Goal: Transaction & Acquisition: Purchase product/service

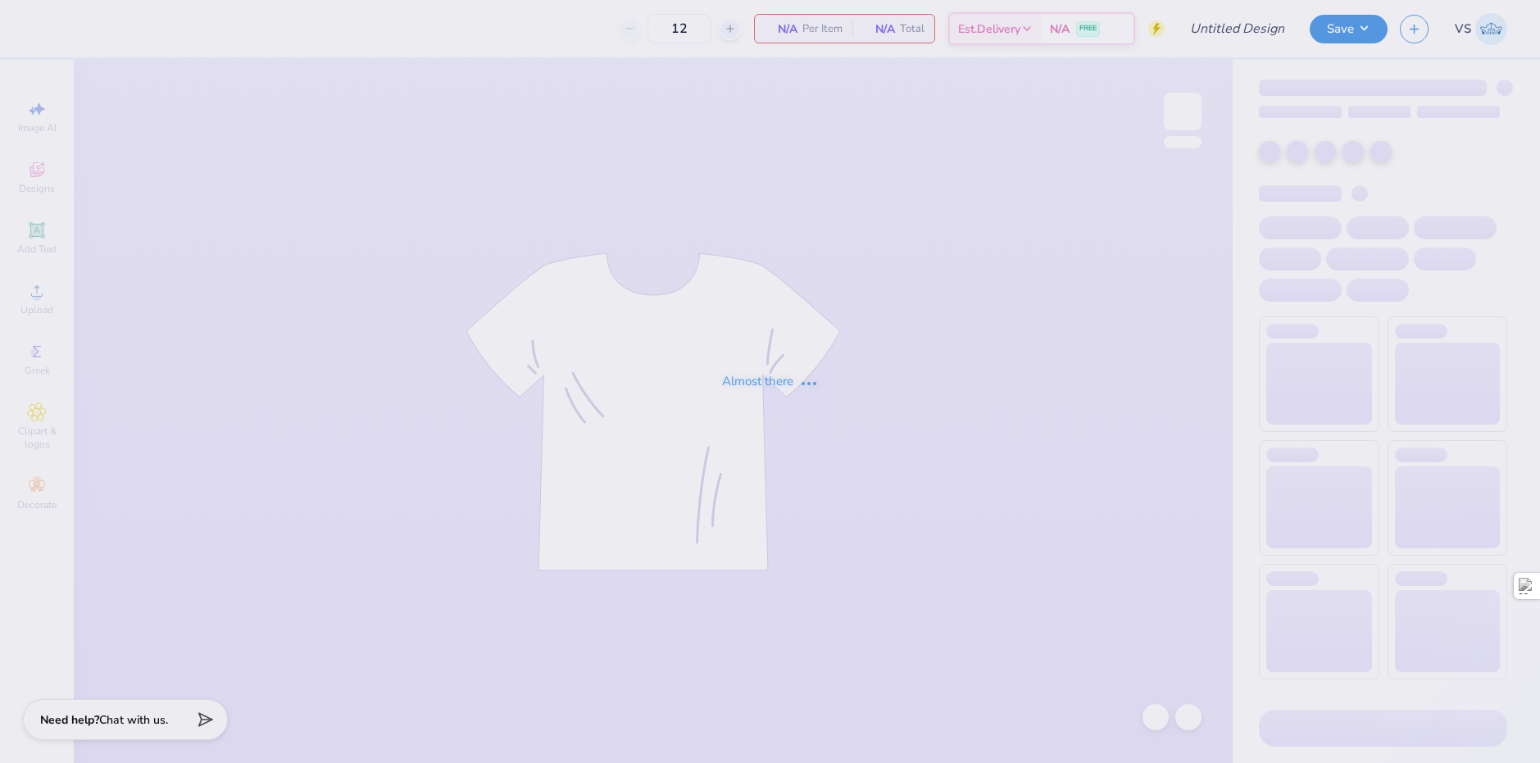
type input "Sigma Nu - AA - Embroidered"
type input "25"
type input "ZBT Sweatshirt"
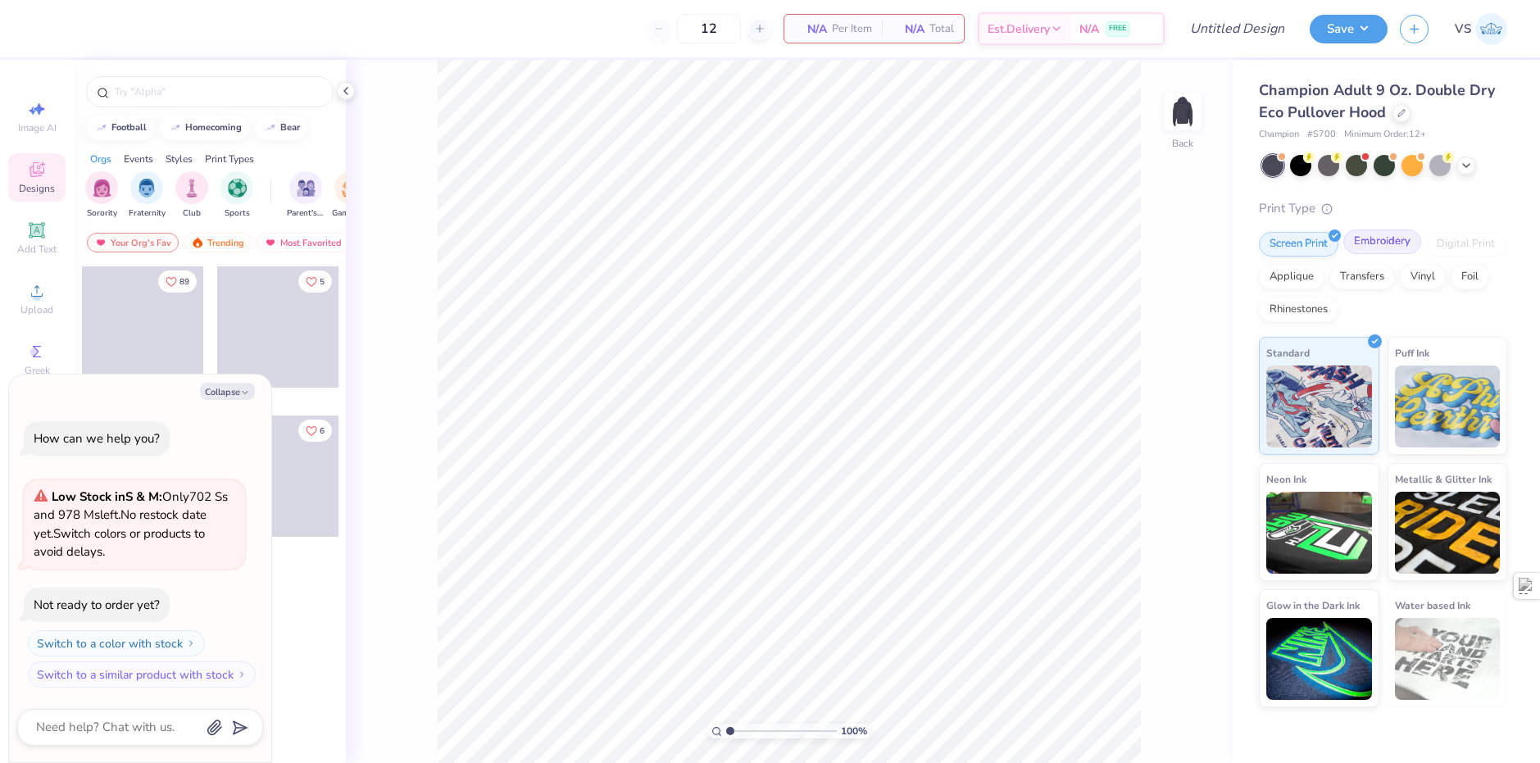
click at [1360, 243] on div "Embroidery" at bounding box center [1382, 241] width 78 height 25
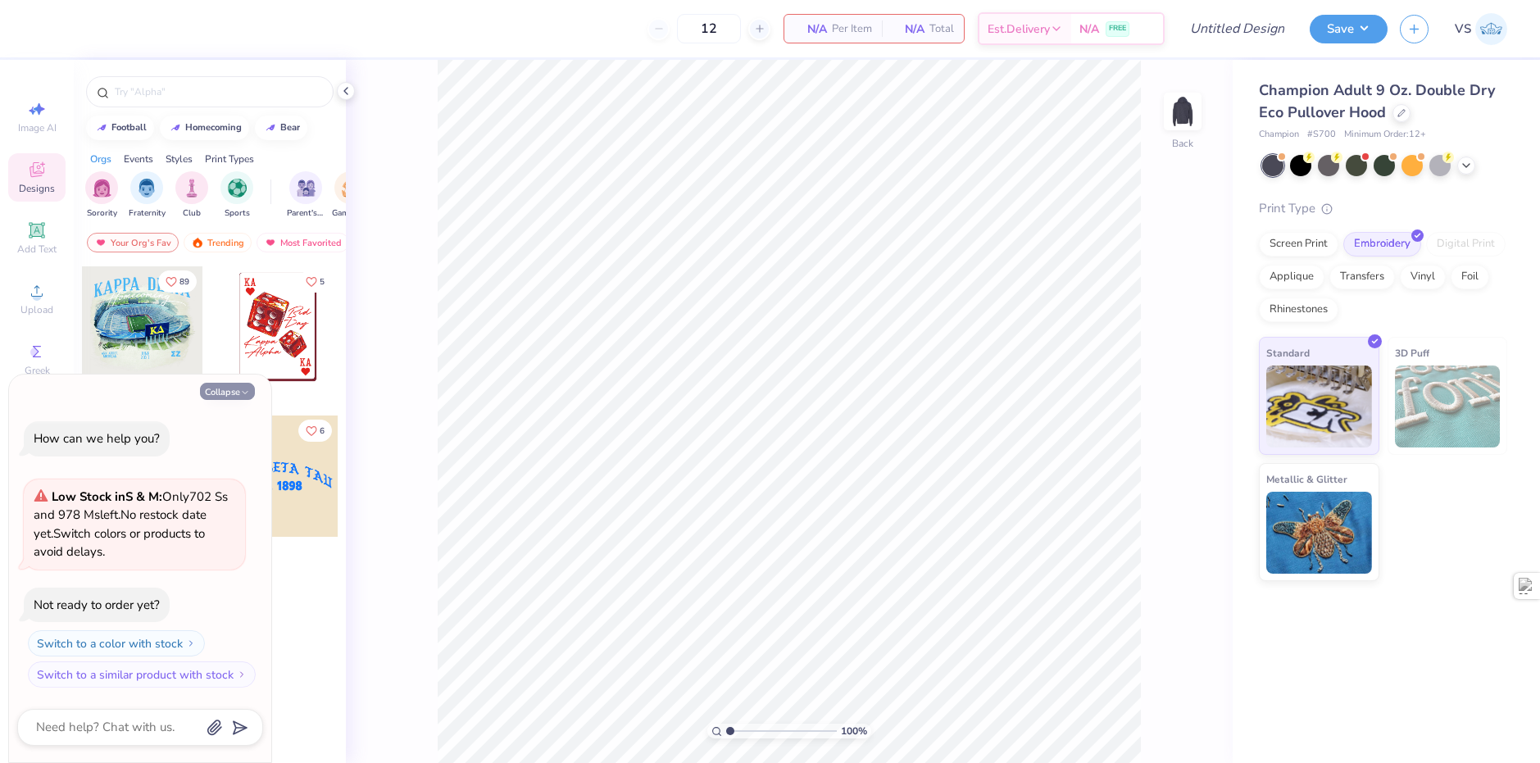
click at [244, 394] on icon "button" at bounding box center [245, 393] width 10 height 10
type textarea "x"
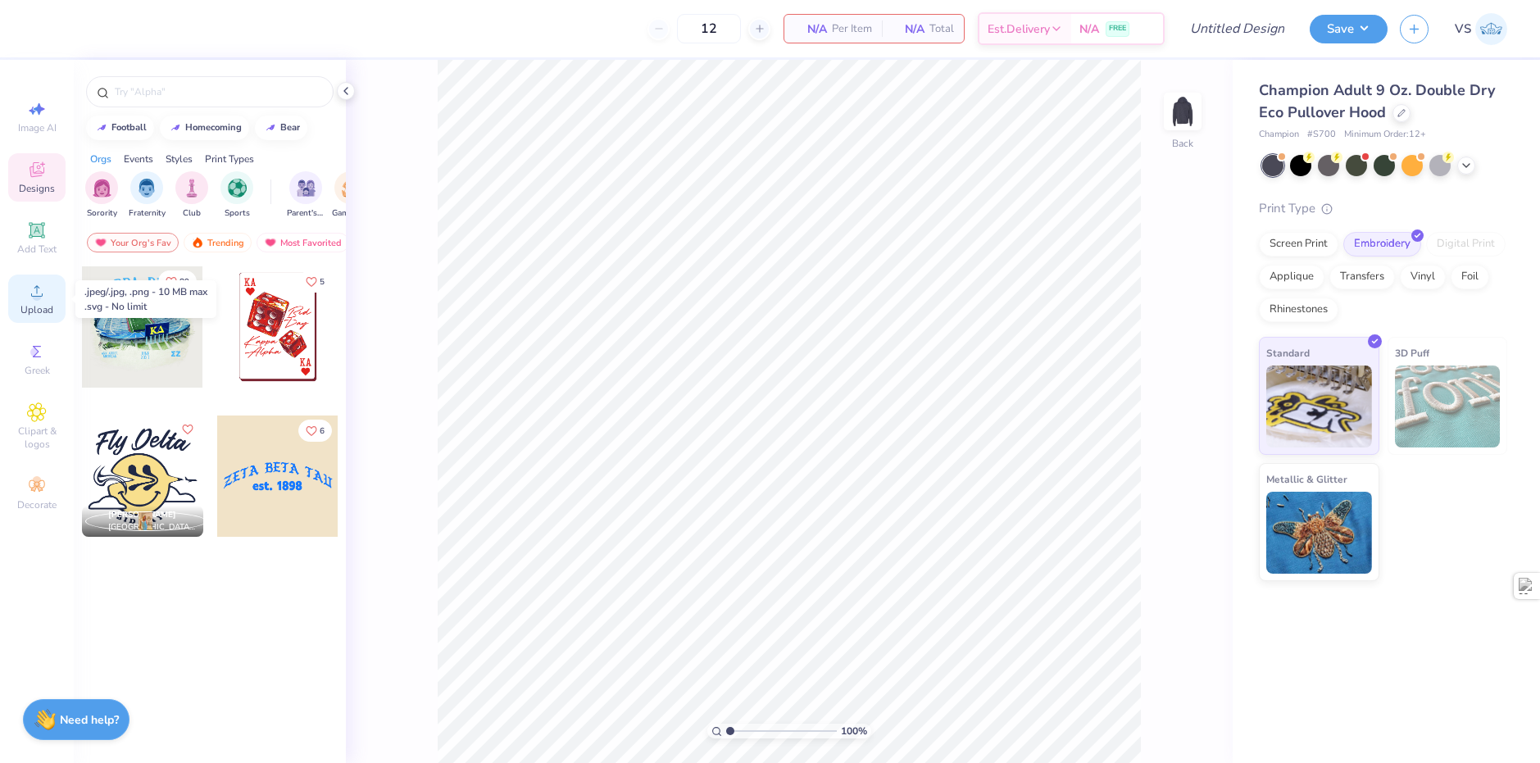
click at [49, 293] on div "Upload" at bounding box center [36, 299] width 57 height 48
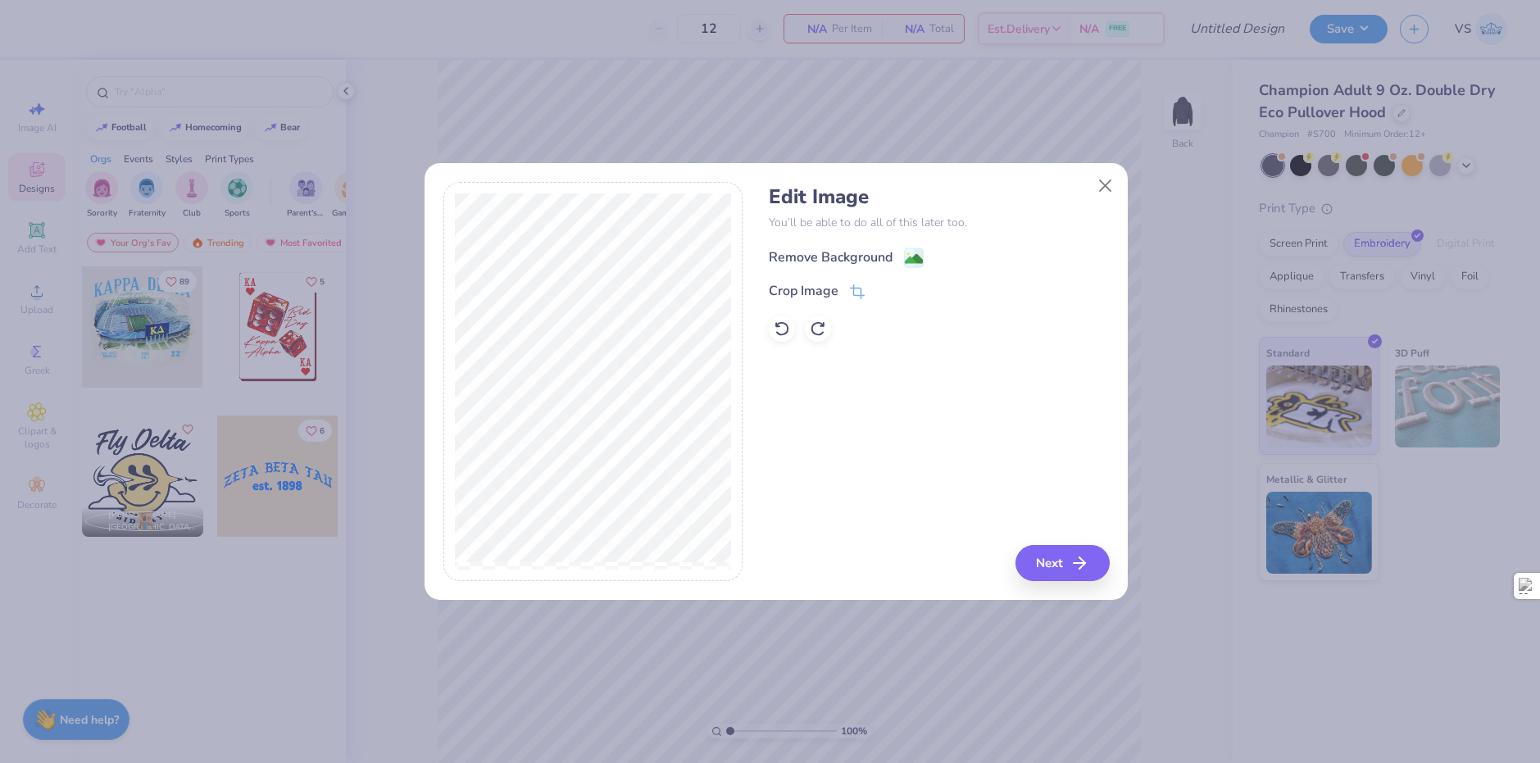
click at [912, 258] on image at bounding box center [914, 259] width 18 height 18
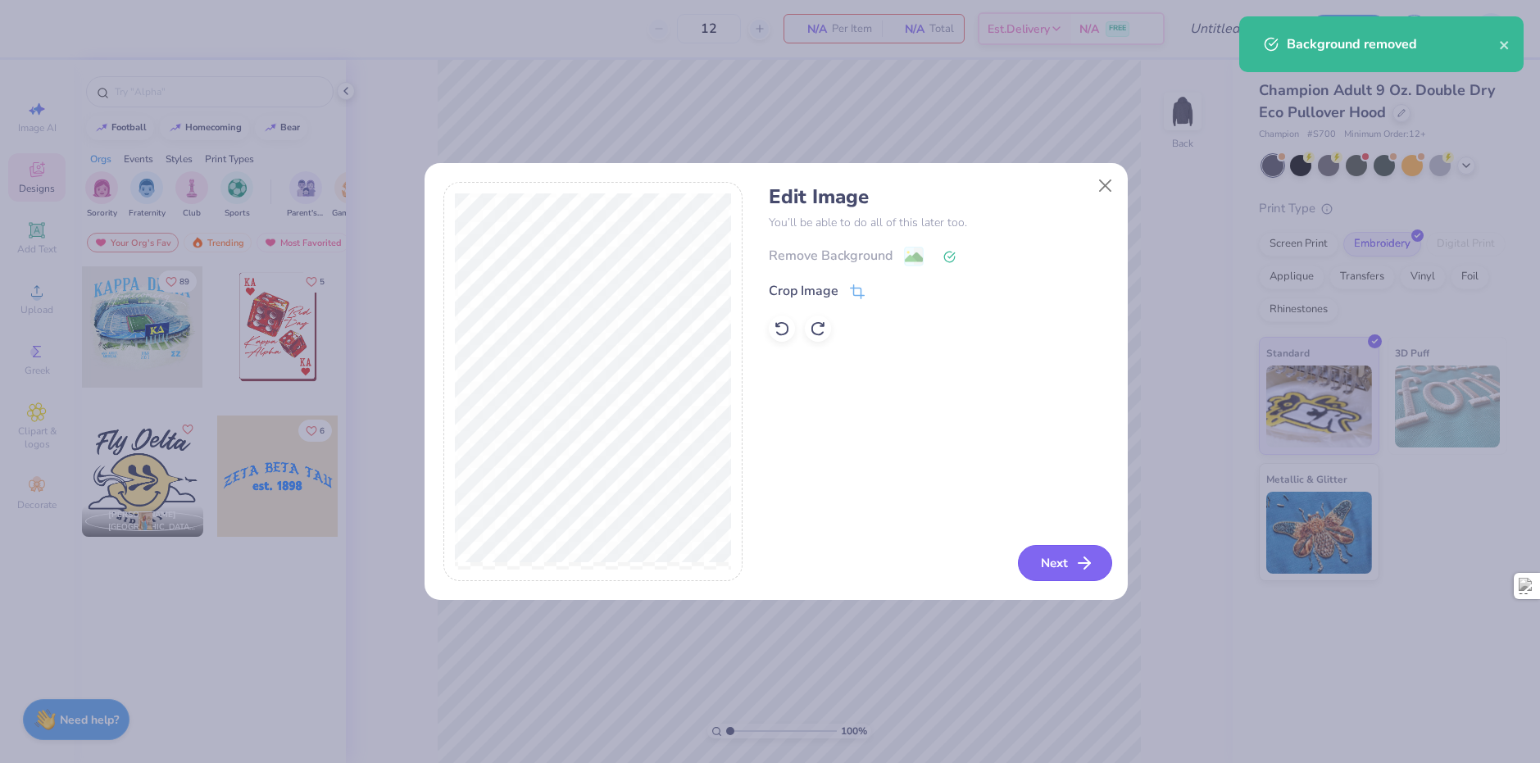
click at [1083, 563] on line "button" at bounding box center [1083, 563] width 11 height 0
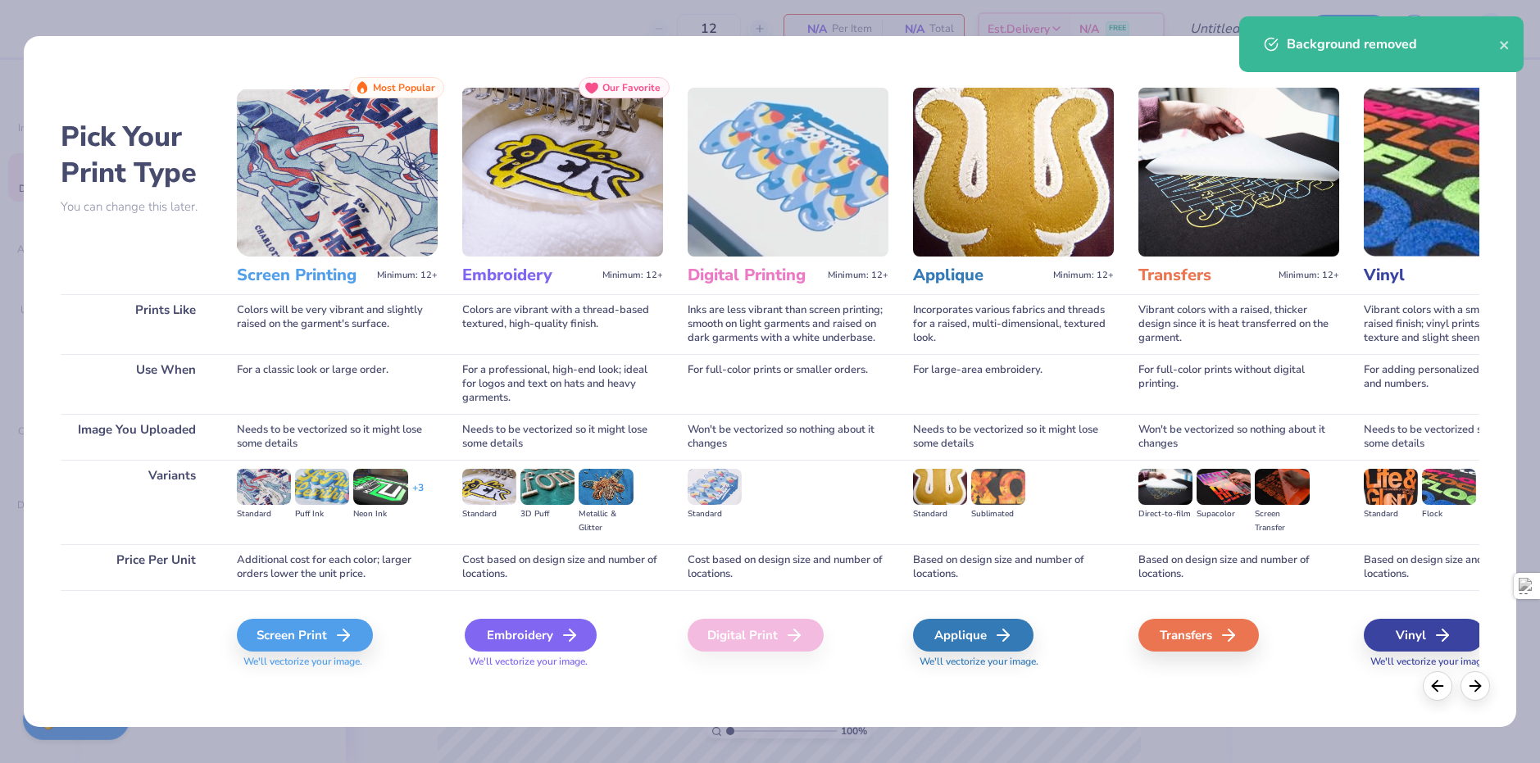
click at [566, 651] on div "Embroidery" at bounding box center [531, 635] width 132 height 33
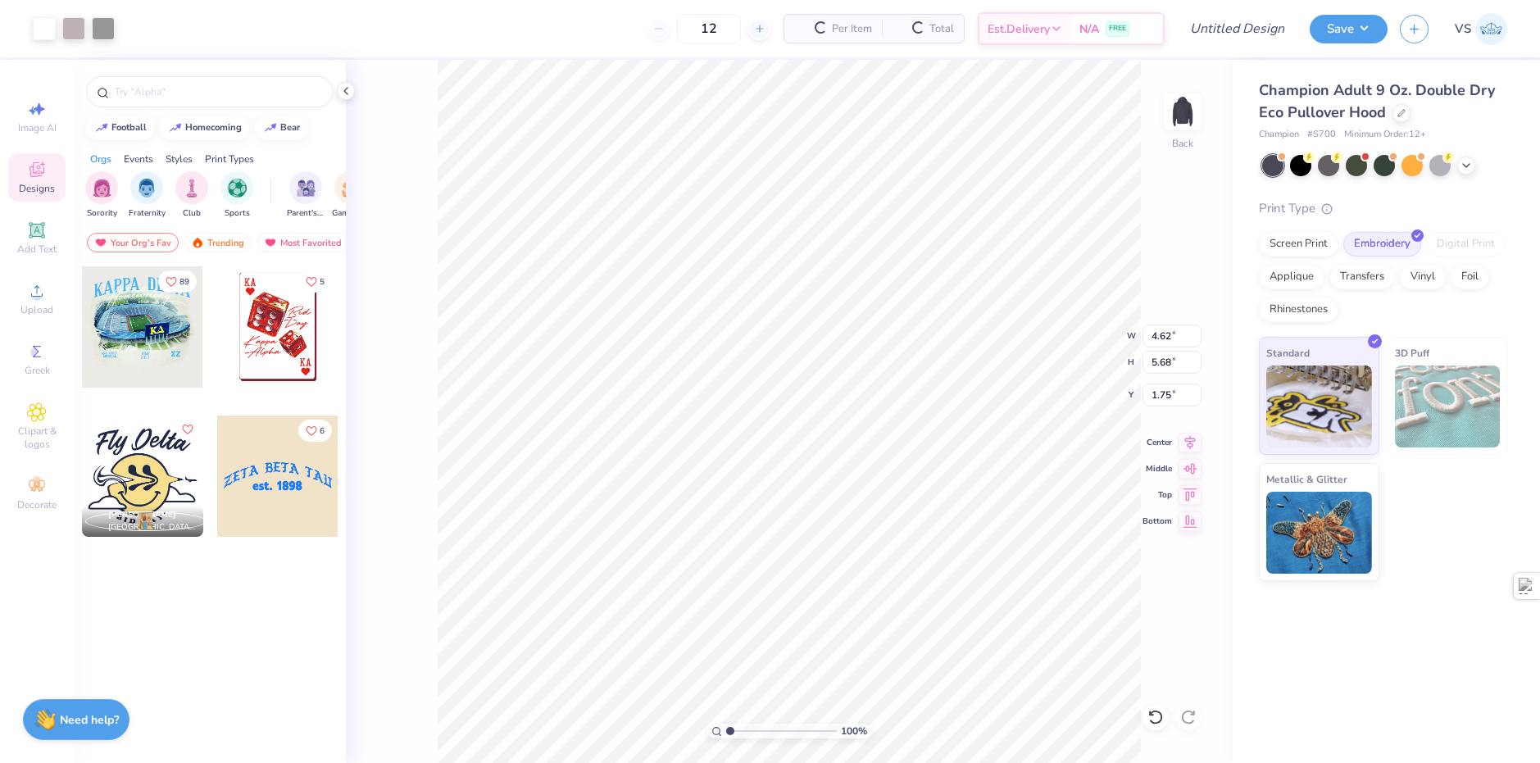
type input "4.62"
type input "5.68"
type input "2.07"
click at [1407, 323] on div "Print Type Screen Print Embroidery Digital Print Applique Transfers Vinyl Foil …" at bounding box center [1383, 390] width 248 height 383
drag, startPoint x: 721, startPoint y: 37, endPoint x: 647, endPoint y: 36, distance: 73.8
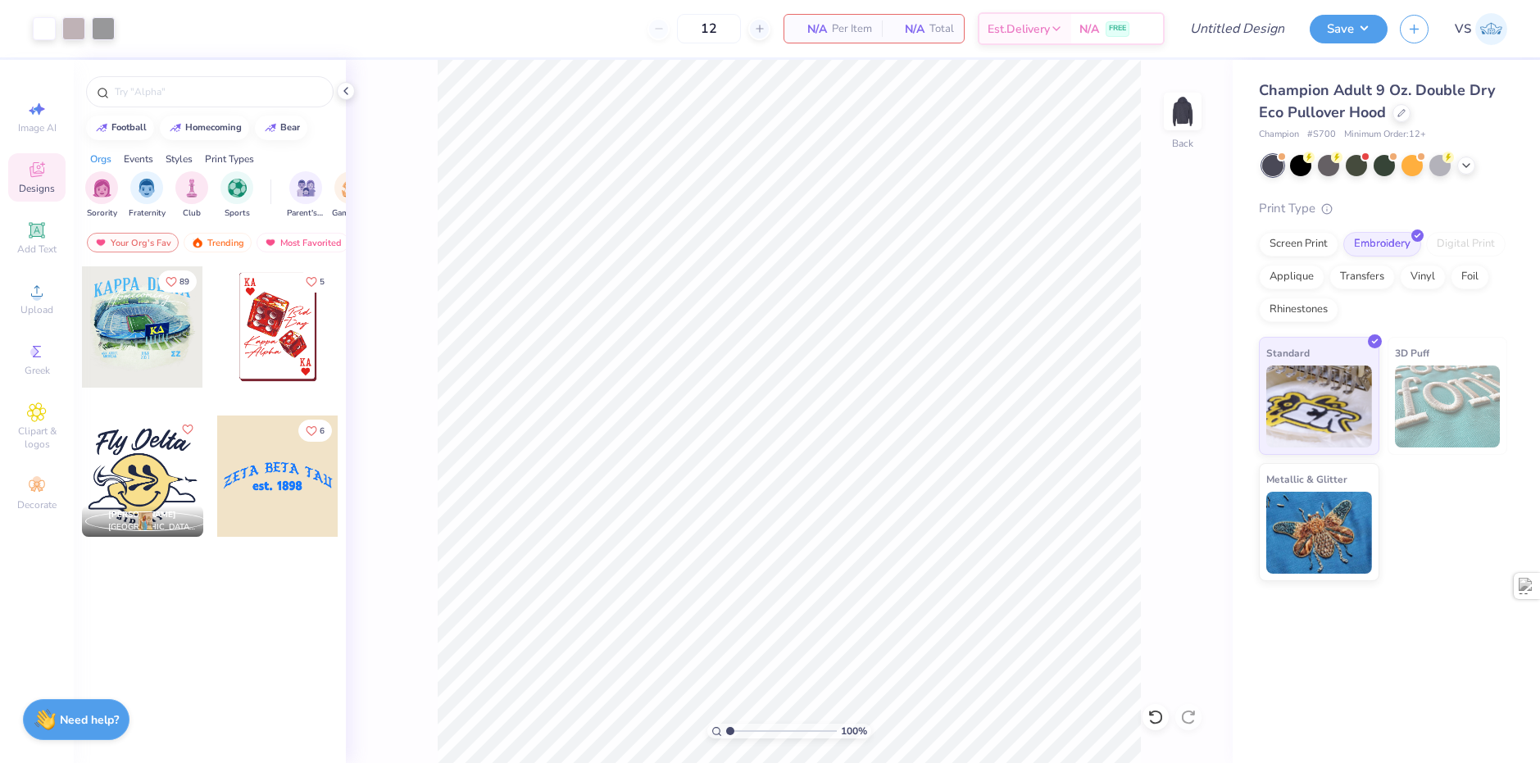
click at [647, 36] on div "12" at bounding box center [708, 29] width 123 height 30
type input "25"
click at [561, 51] on div "25 Per Item Total Est. Delivery N/A FREE" at bounding box center [645, 28] width 1037 height 57
type input "4.04"
type input "4.97"
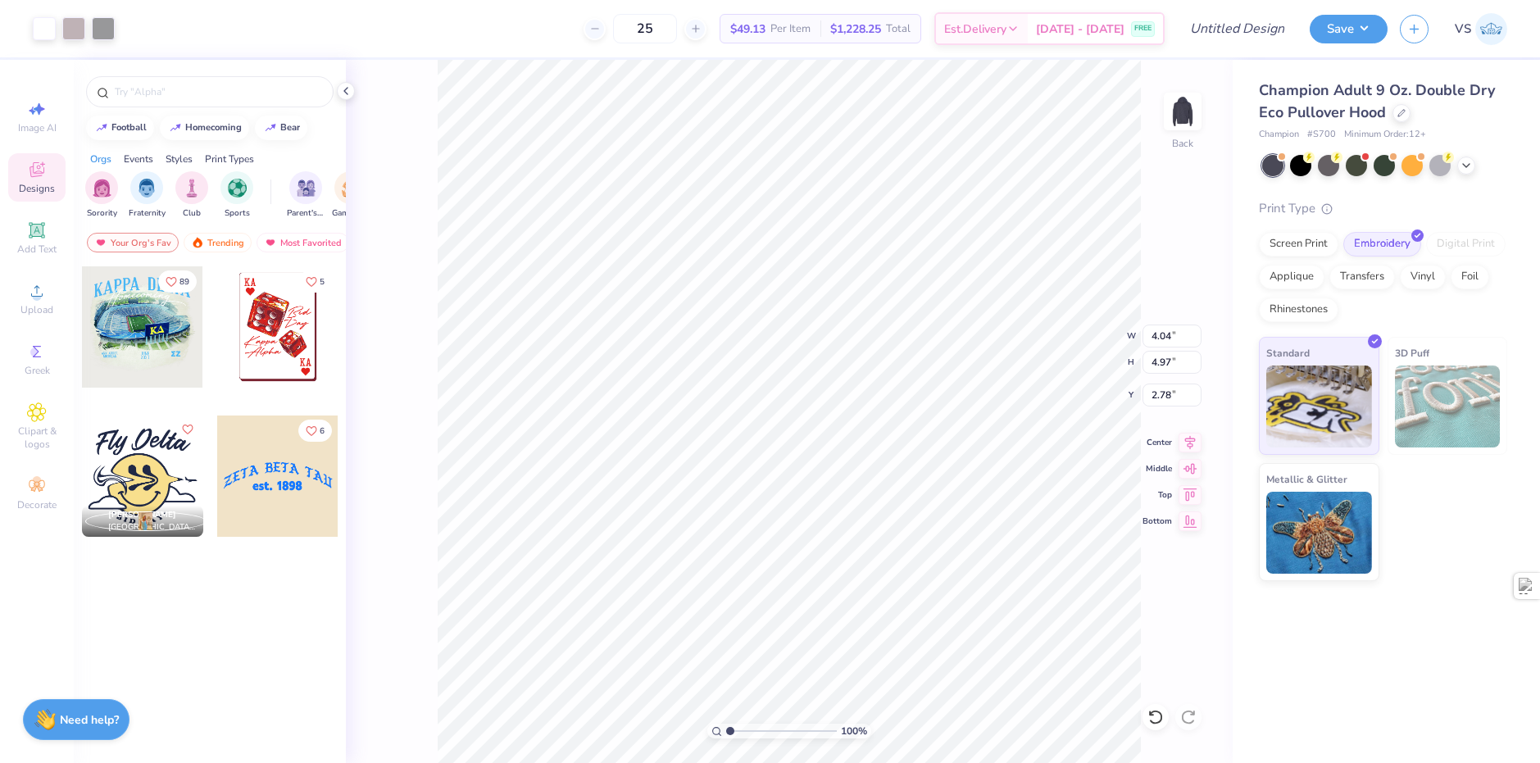
type input "3.00"
click at [1299, 175] on div at bounding box center [1300, 163] width 21 height 21
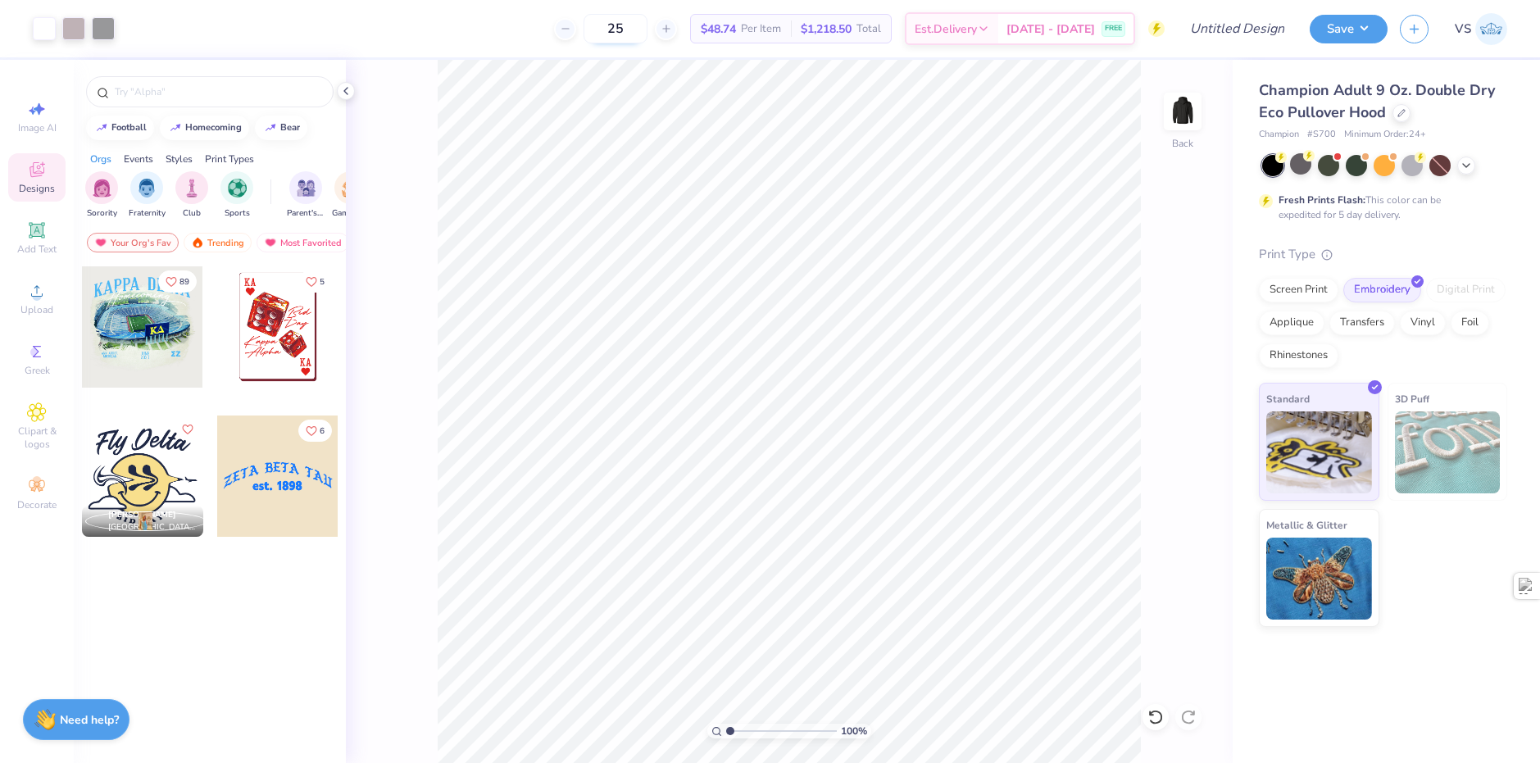
drag, startPoint x: 653, startPoint y: 25, endPoint x: 617, endPoint y: 29, distance: 36.3
click at [617, 29] on input "25" at bounding box center [615, 29] width 64 height 30
click at [488, 23] on div "36 $47.19 Per Item $1,698.84 Total Est. Delivery [DATE] - [DATE] FREE" at bounding box center [645, 28] width 1037 height 57
drag, startPoint x: 647, startPoint y: 25, endPoint x: 620, endPoint y: 31, distance: 27.6
click at [620, 31] on input "36" at bounding box center [615, 29] width 64 height 30
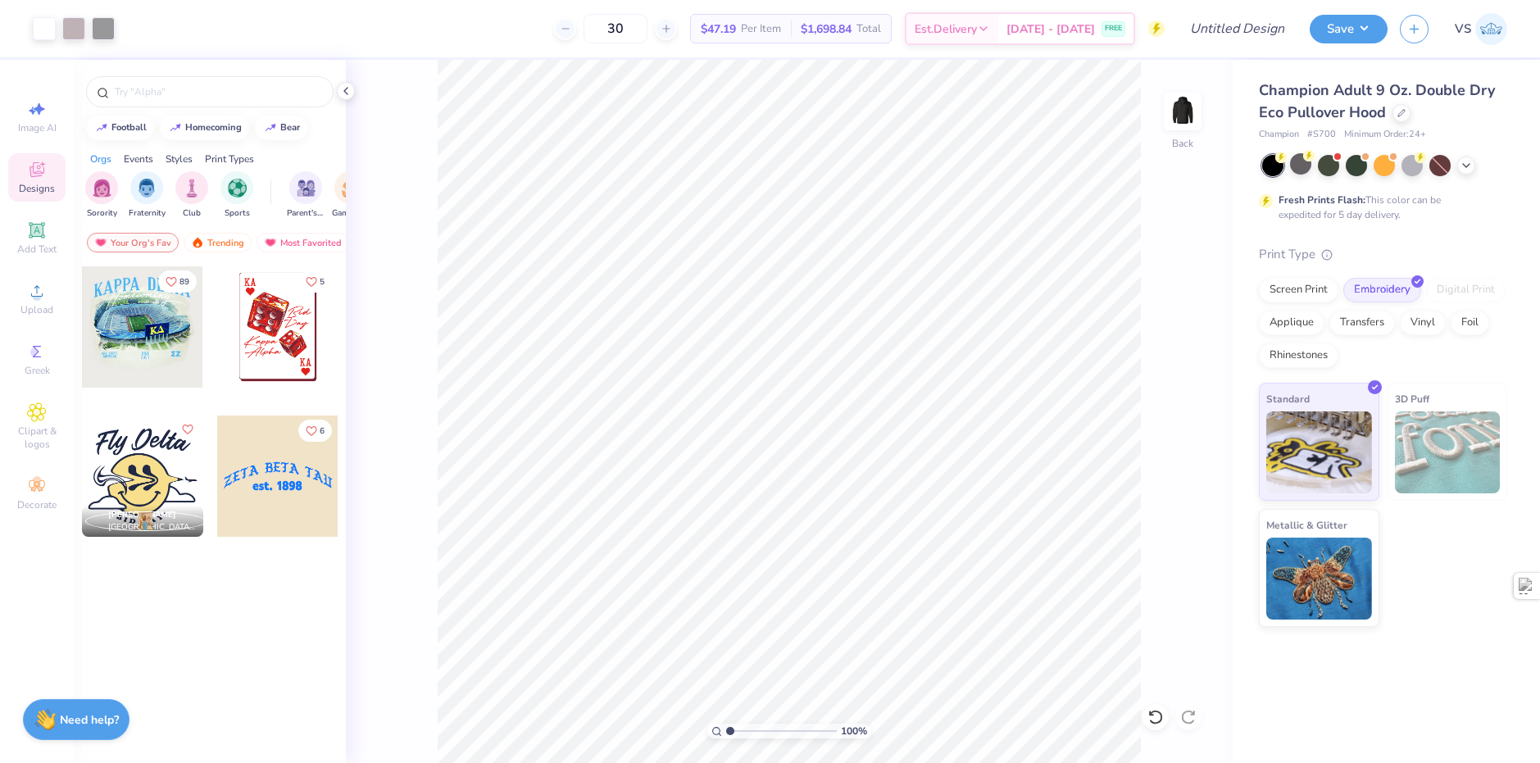
click at [534, 36] on div "30 $47.19 Per Item $1,698.84 Total Est. Delivery [DATE] - [DATE] FREE" at bounding box center [645, 28] width 1037 height 57
drag, startPoint x: 654, startPoint y: 42, endPoint x: 633, endPoint y: 40, distance: 21.4
click at [633, 40] on input "30" at bounding box center [615, 29] width 64 height 30
type input "36"
click at [508, 40] on div "36 $47.88 Per Item $1,436.40 Total Est. Delivery [DATE] - [DATE] FREE" at bounding box center [645, 28] width 1037 height 57
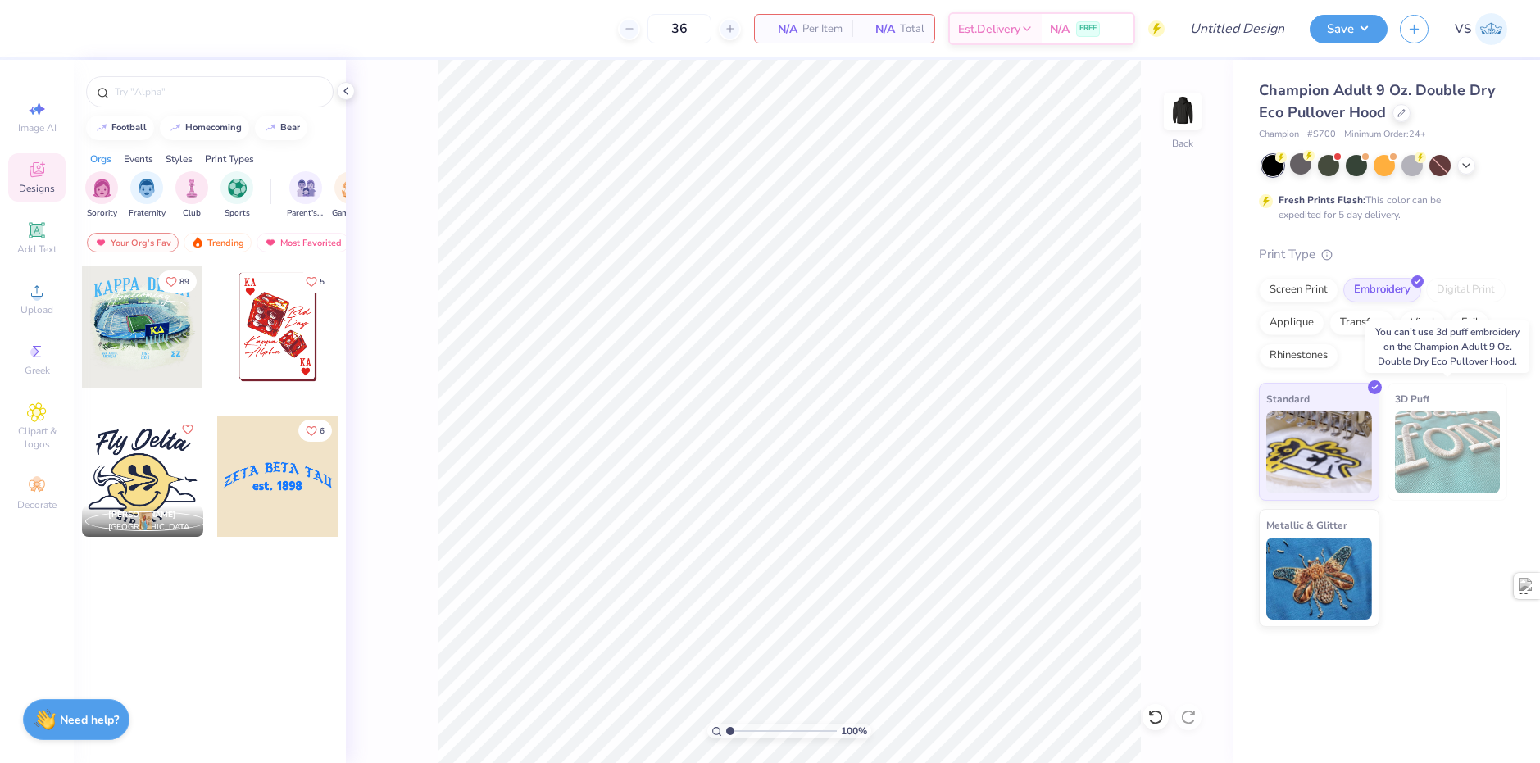
click at [1432, 388] on div "3D Puff" at bounding box center [1447, 442] width 120 height 118
click at [1402, 352] on div "Screen Print Embroidery Digital Print Applique Transfers Vinyl Foil Rhinestones" at bounding box center [1383, 323] width 248 height 90
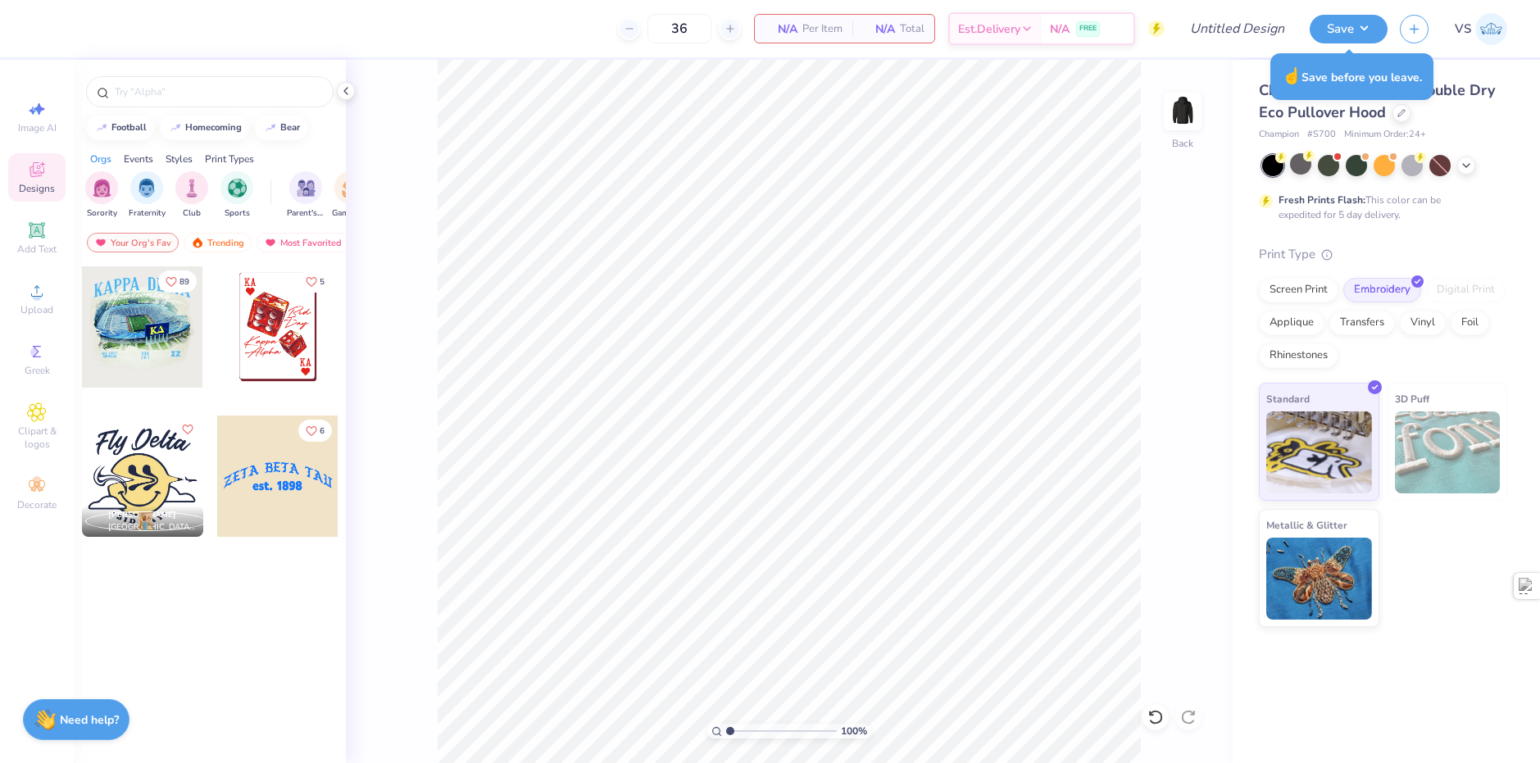
click at [1506, 221] on div "Fresh Prints Flash: This color can be expedited for 5 day delivery." at bounding box center [1383, 188] width 248 height 67
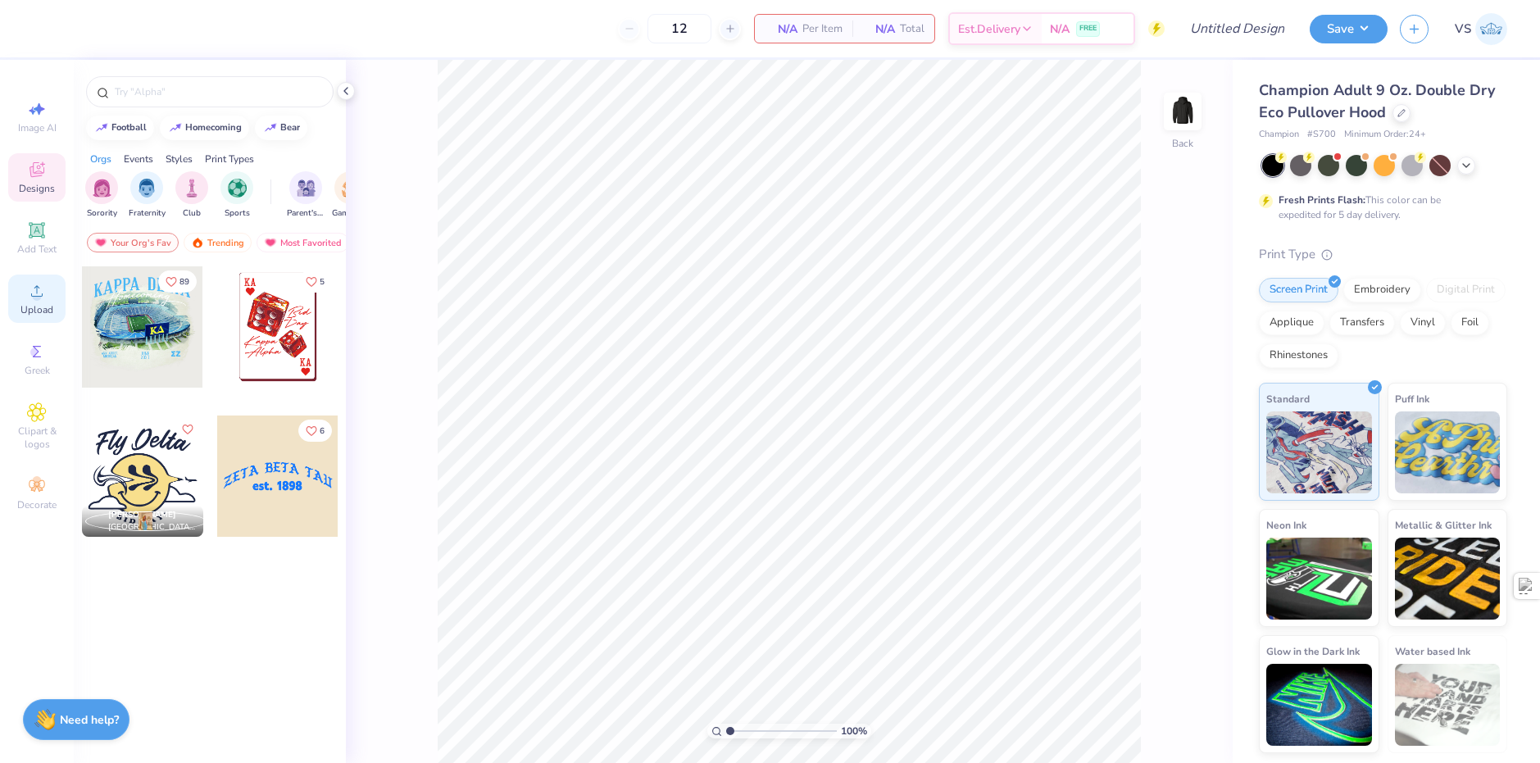
click at [45, 311] on span "Upload" at bounding box center [36, 309] width 33 height 13
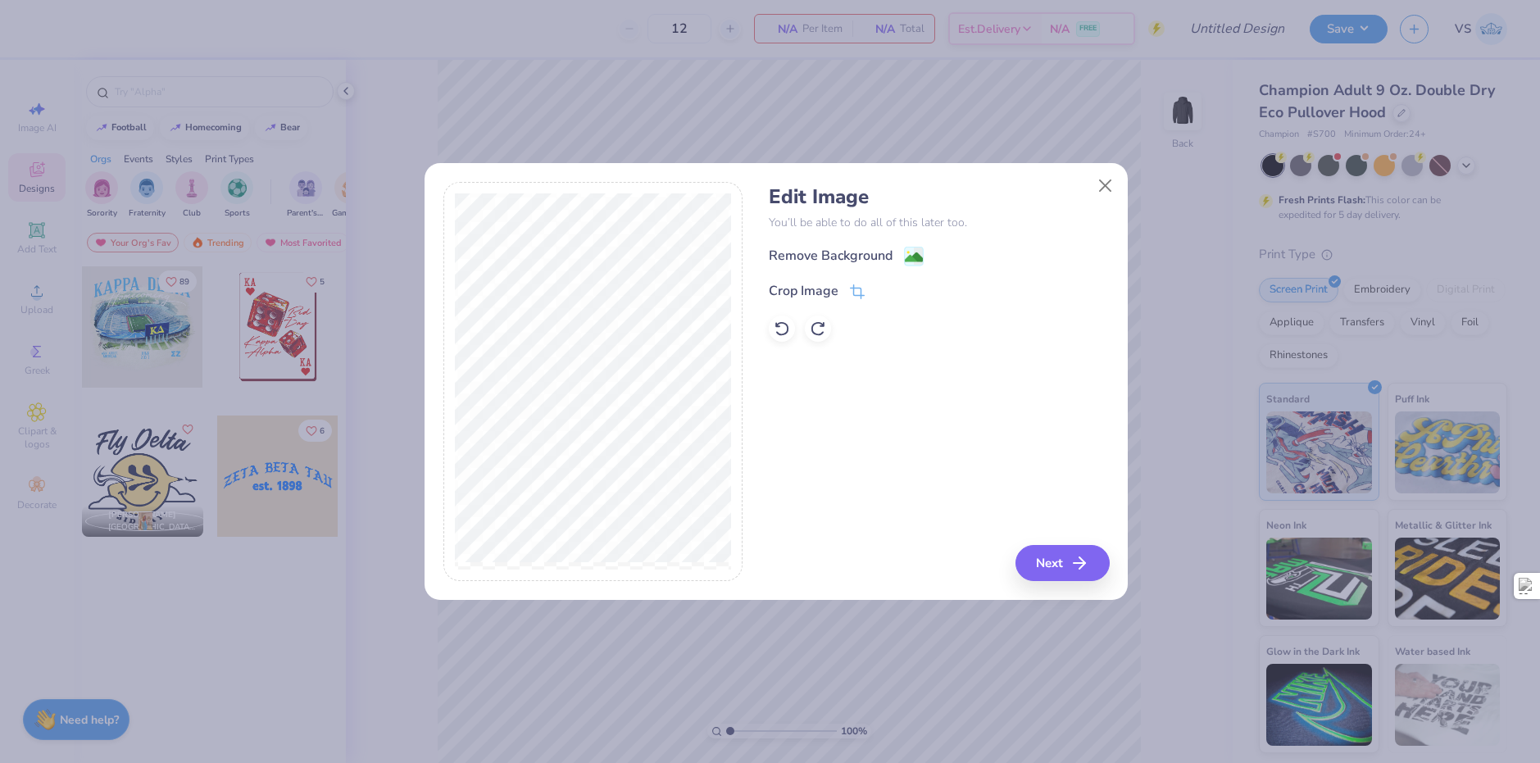
click at [902, 255] on div "Remove Background" at bounding box center [846, 256] width 155 height 20
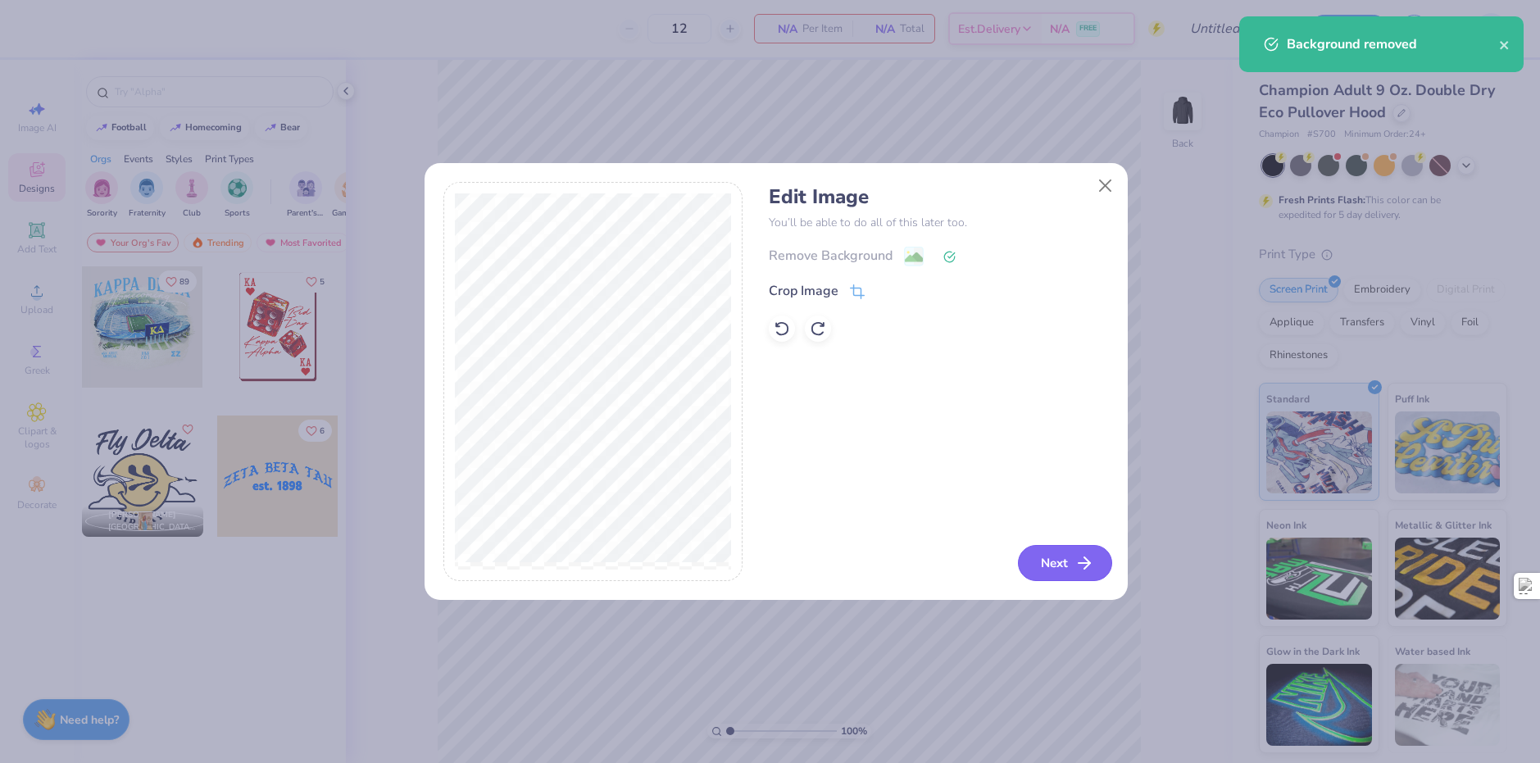
click at [1064, 559] on button "Next" at bounding box center [1065, 563] width 94 height 36
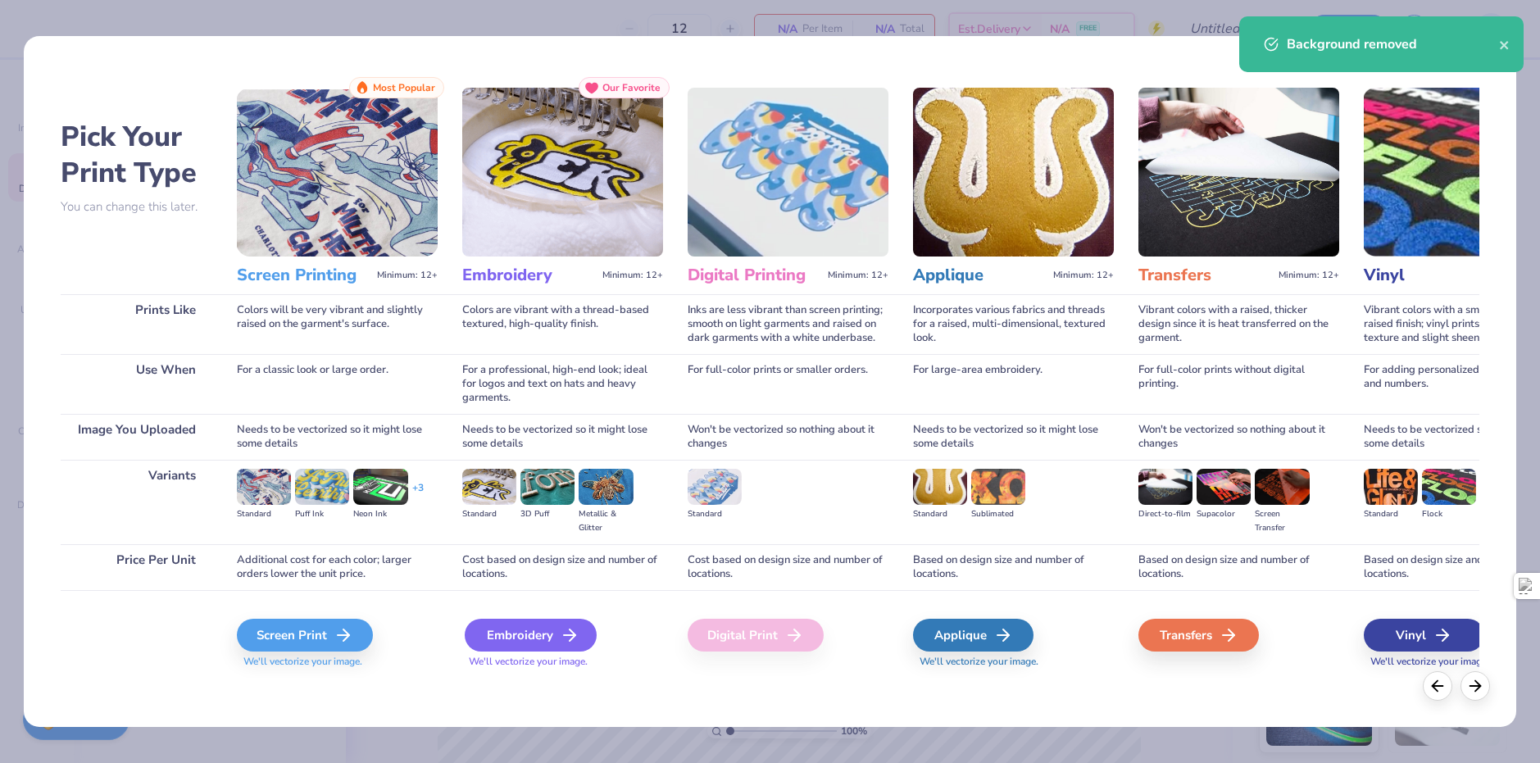
click at [525, 623] on div "Embroidery" at bounding box center [531, 635] width 132 height 33
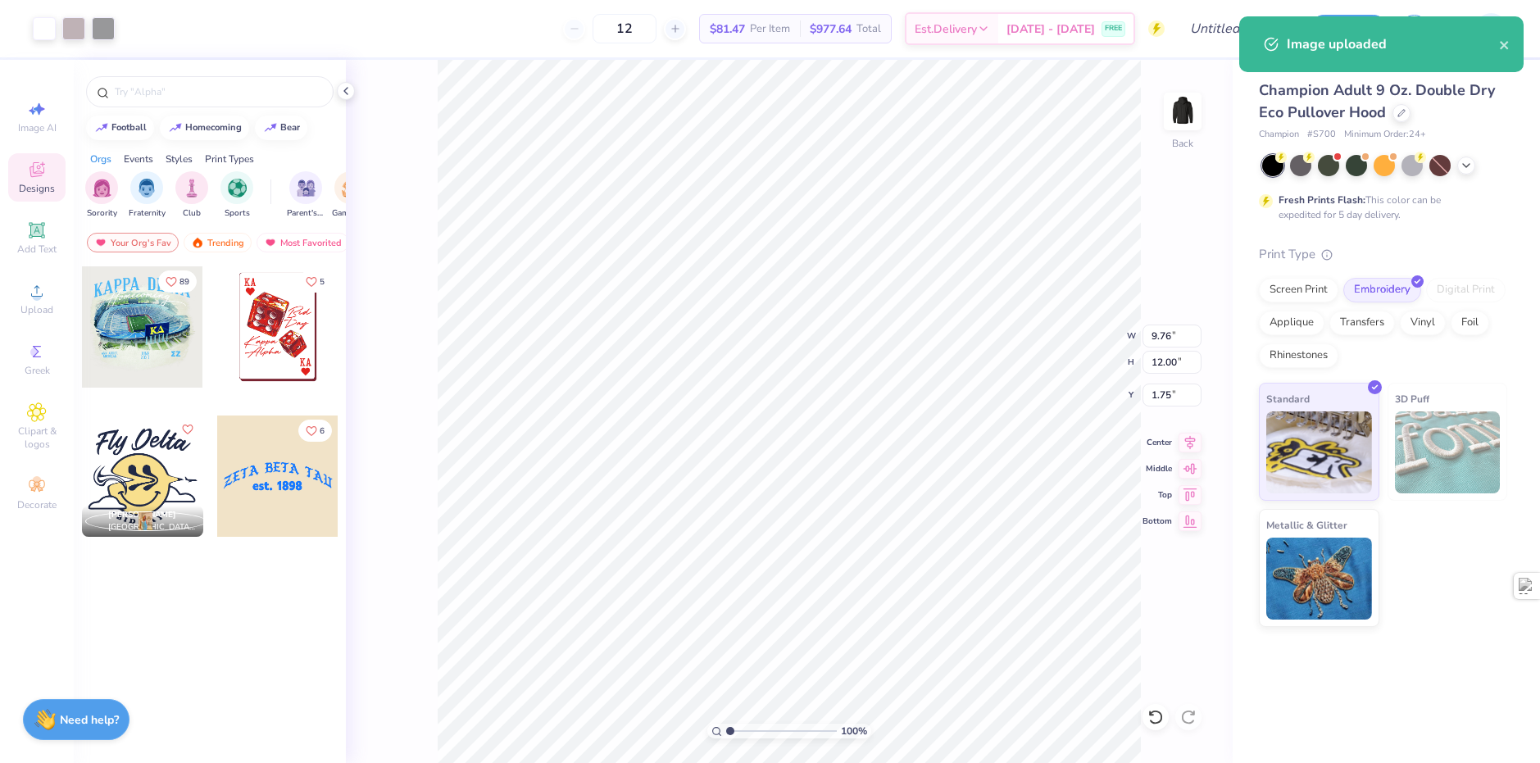
type input "5.33"
type input "6.55"
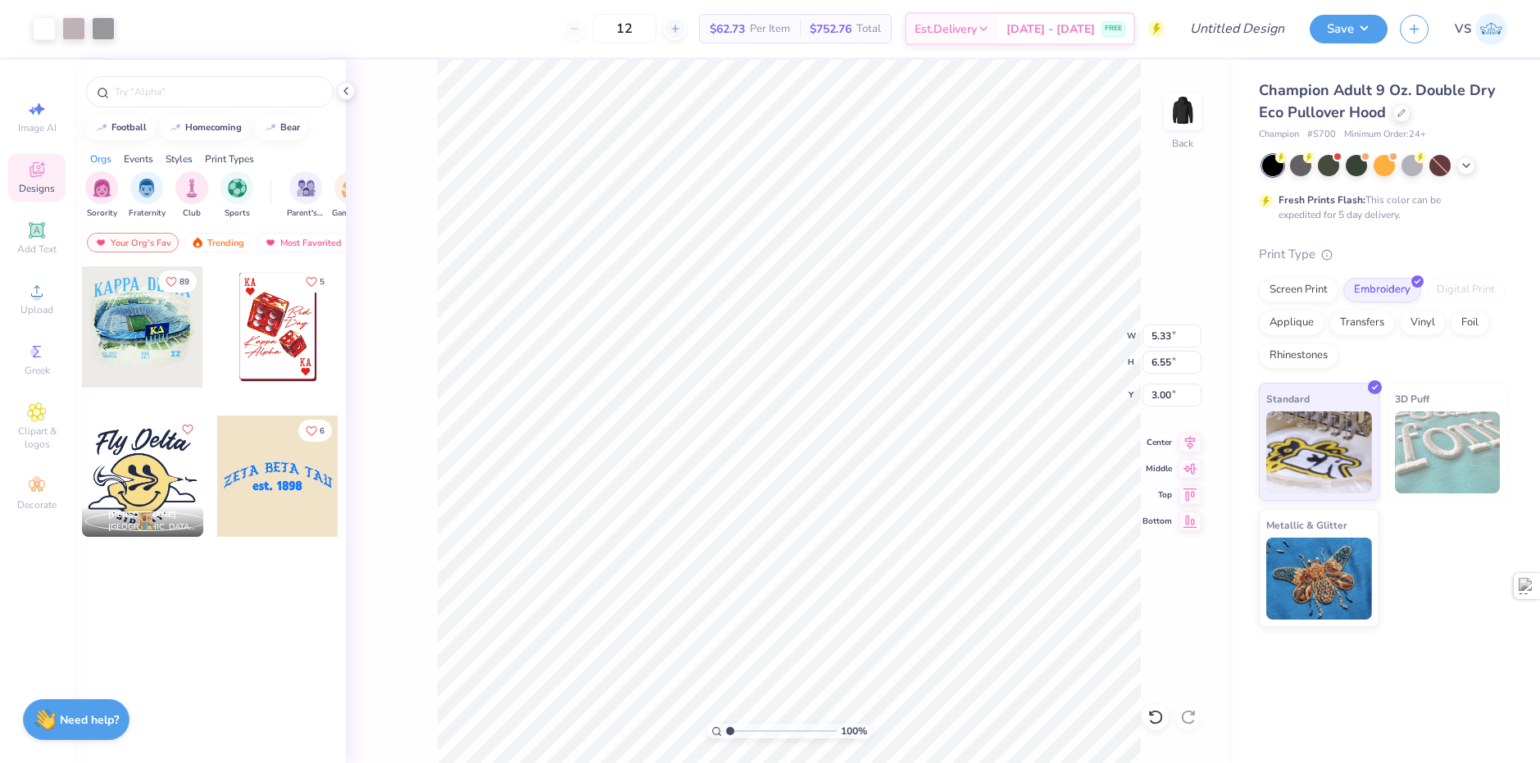
type input "3.00"
type input "4.19"
type input "5.15"
drag, startPoint x: 653, startPoint y: 30, endPoint x: 620, endPoint y: 30, distance: 33.6
click at [620, 30] on input "12" at bounding box center [624, 29] width 64 height 30
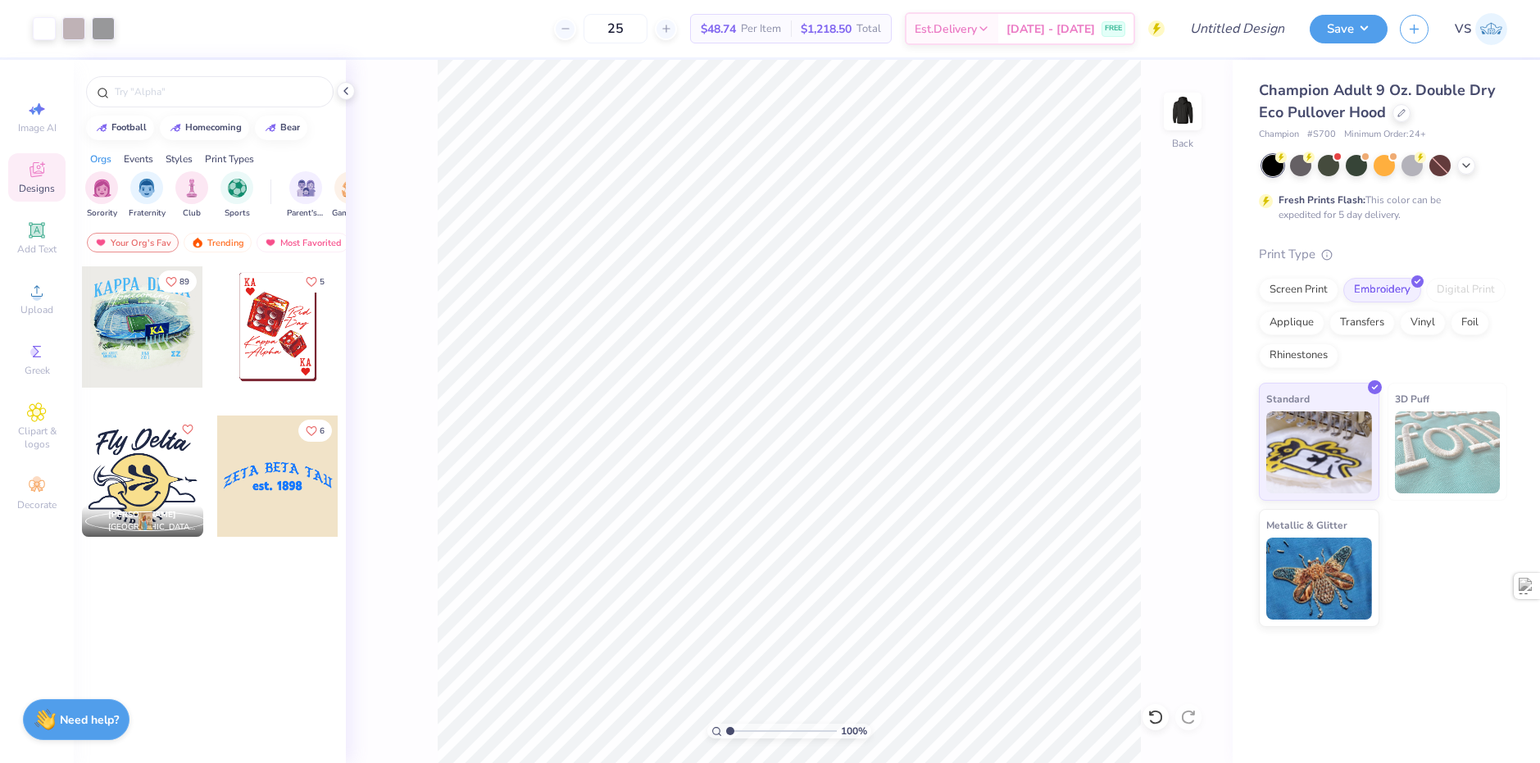
type input "25"
type input "4.06"
type input "4.99"
type input "3.00"
click at [1468, 170] on div at bounding box center [1466, 164] width 18 height 18
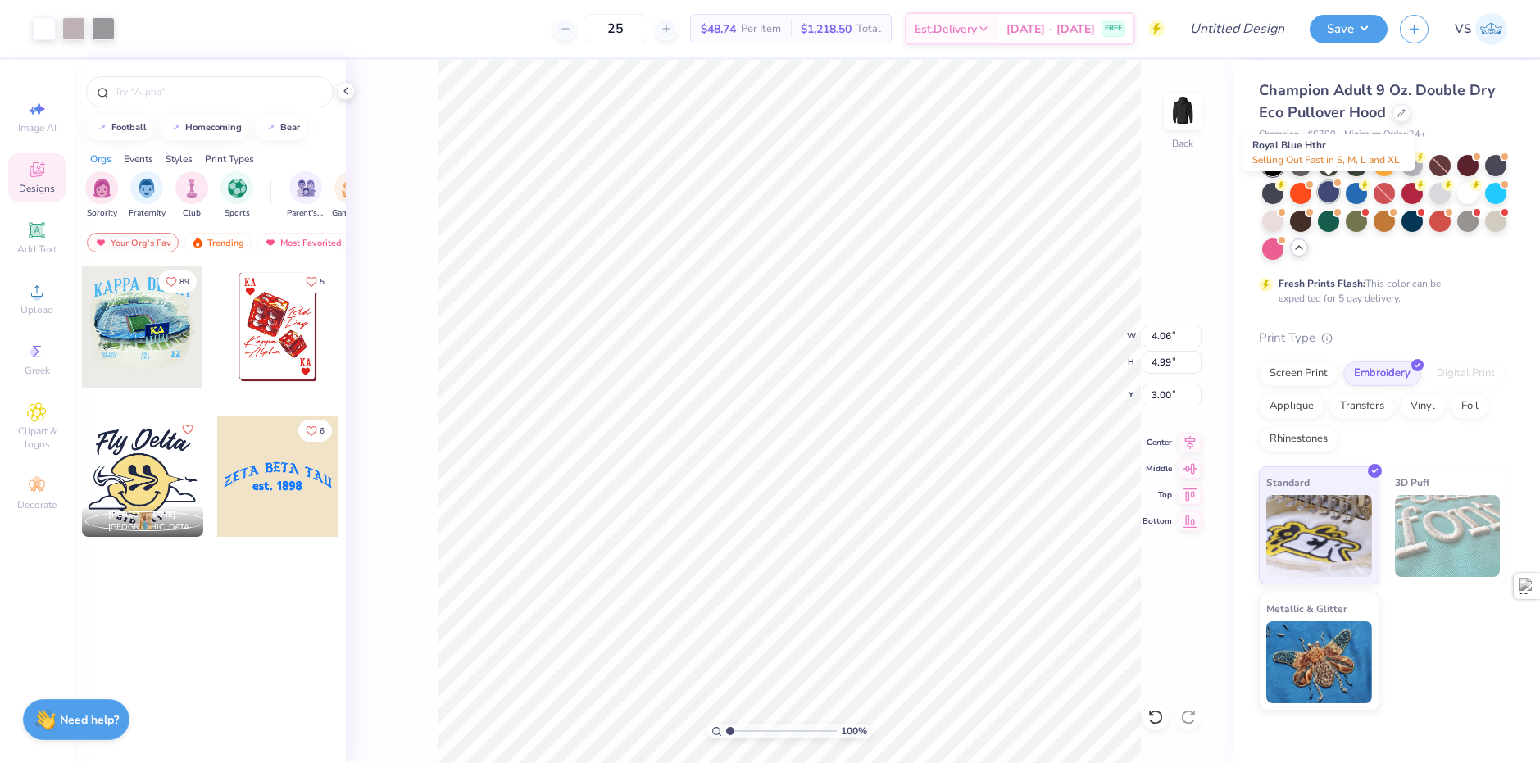
click at [1329, 190] on div at bounding box center [1328, 191] width 21 height 21
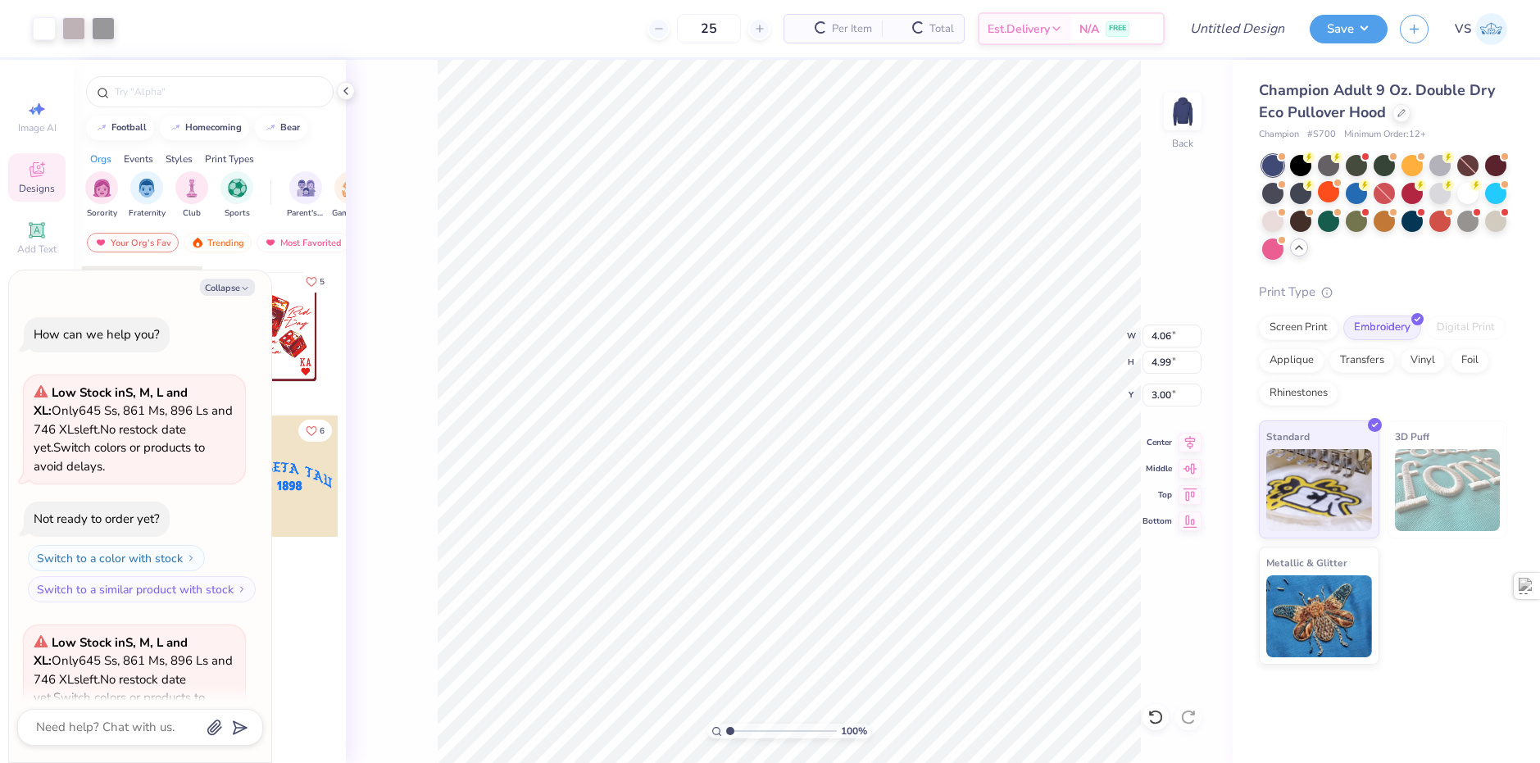
scroll to position [165, 0]
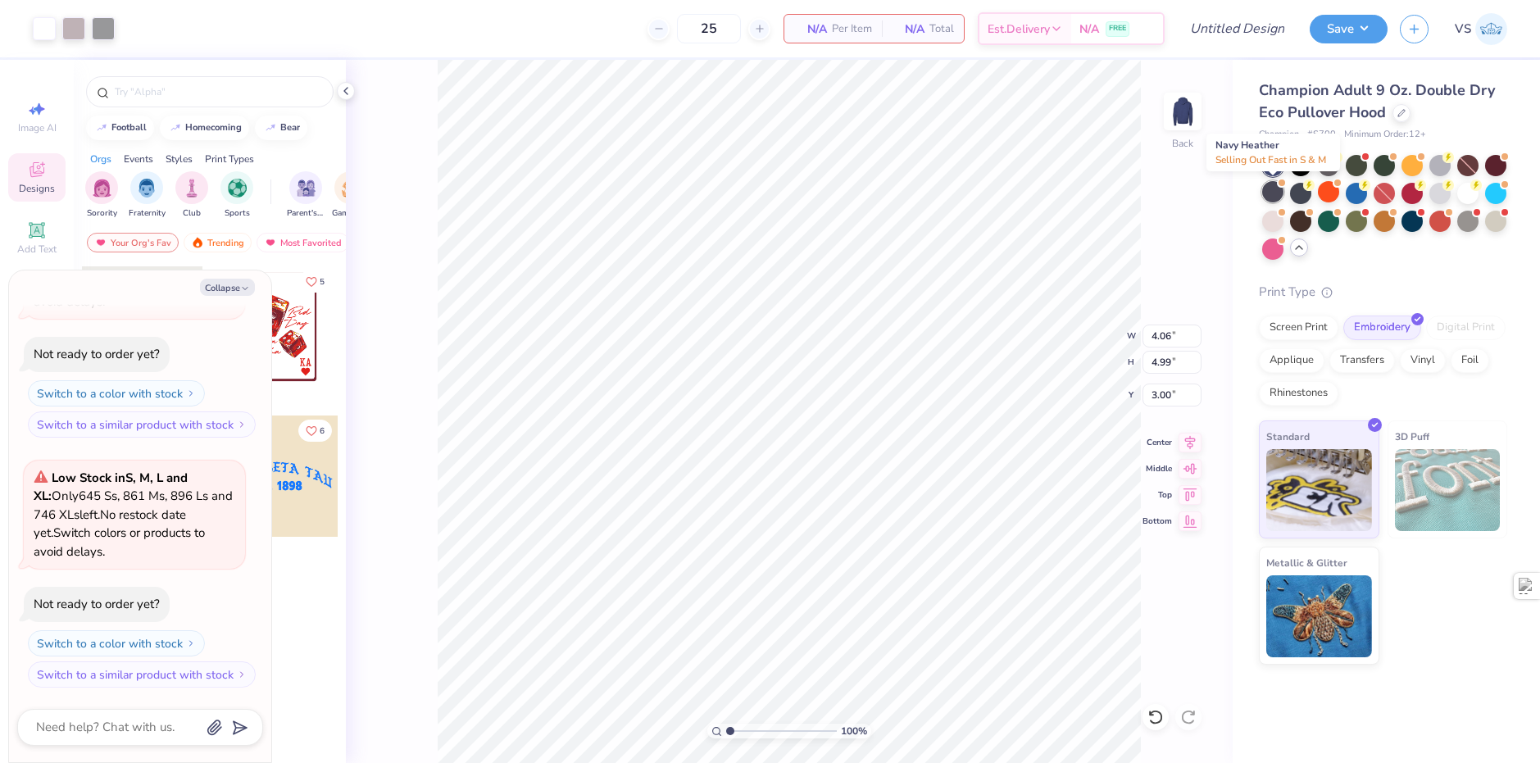
click at [1274, 198] on div at bounding box center [1272, 191] width 21 height 21
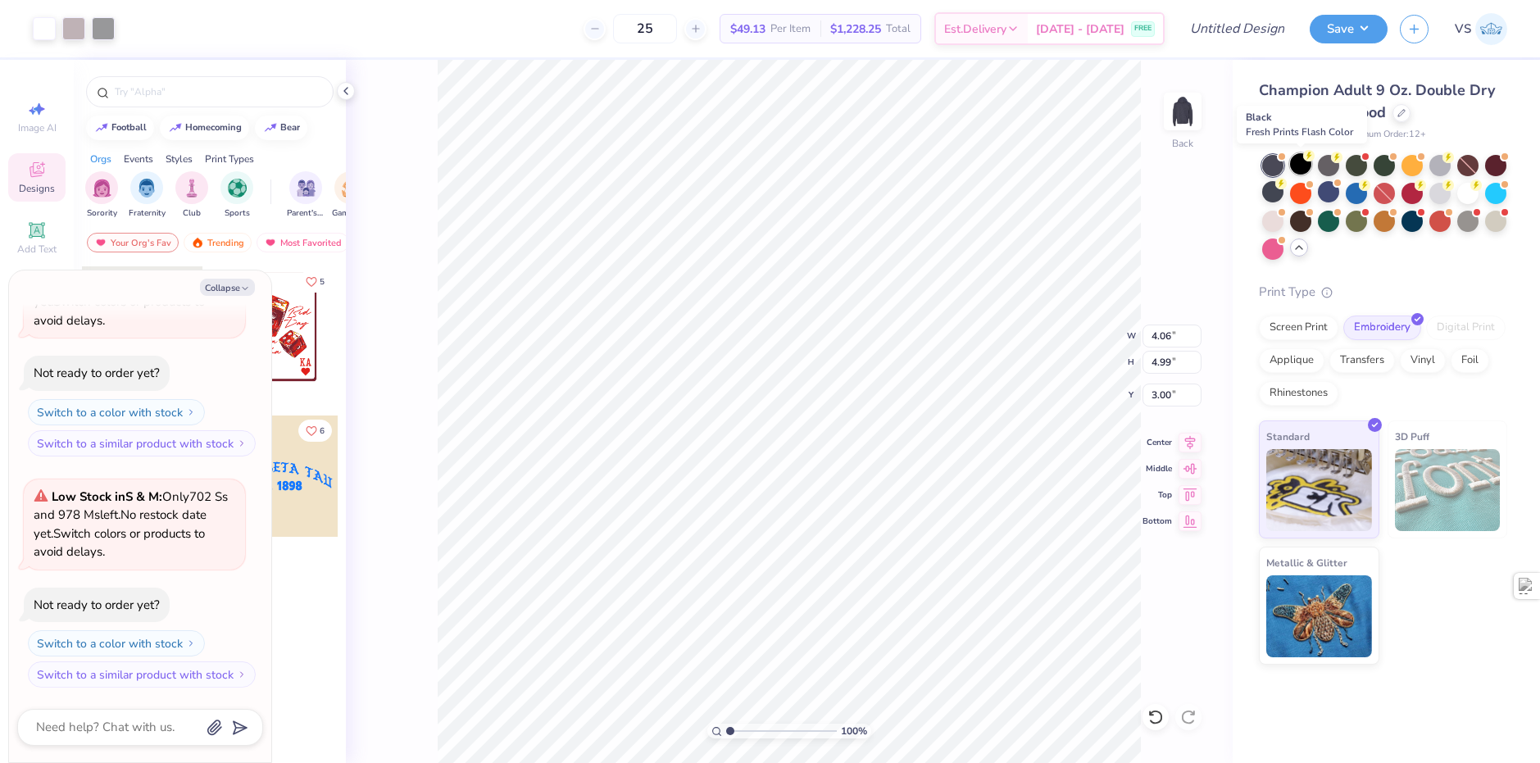
click at [1304, 173] on div at bounding box center [1300, 163] width 21 height 21
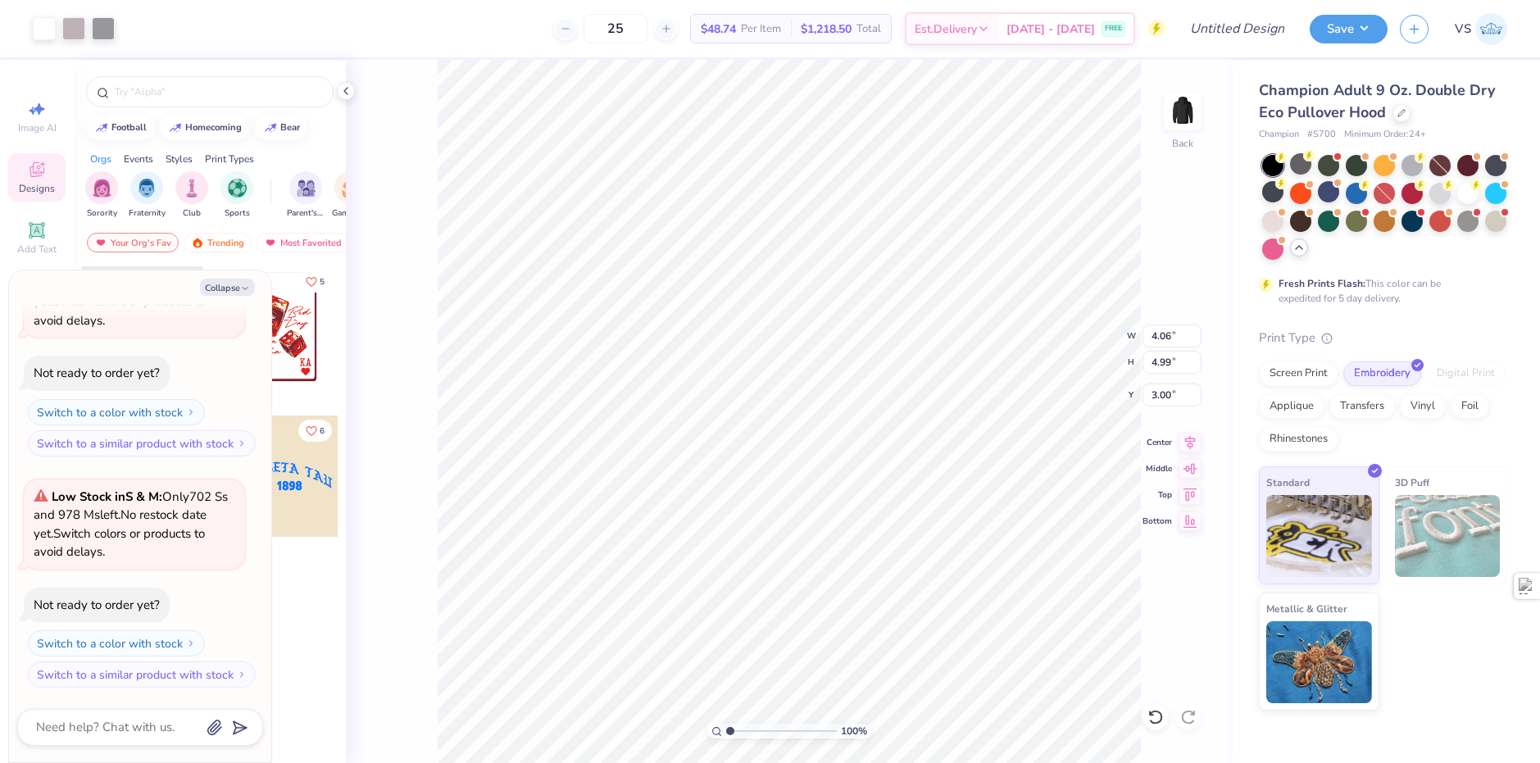
type textarea "x"
type input "3.82"
type input "4.69"
type input "3.29"
type textarea "x"
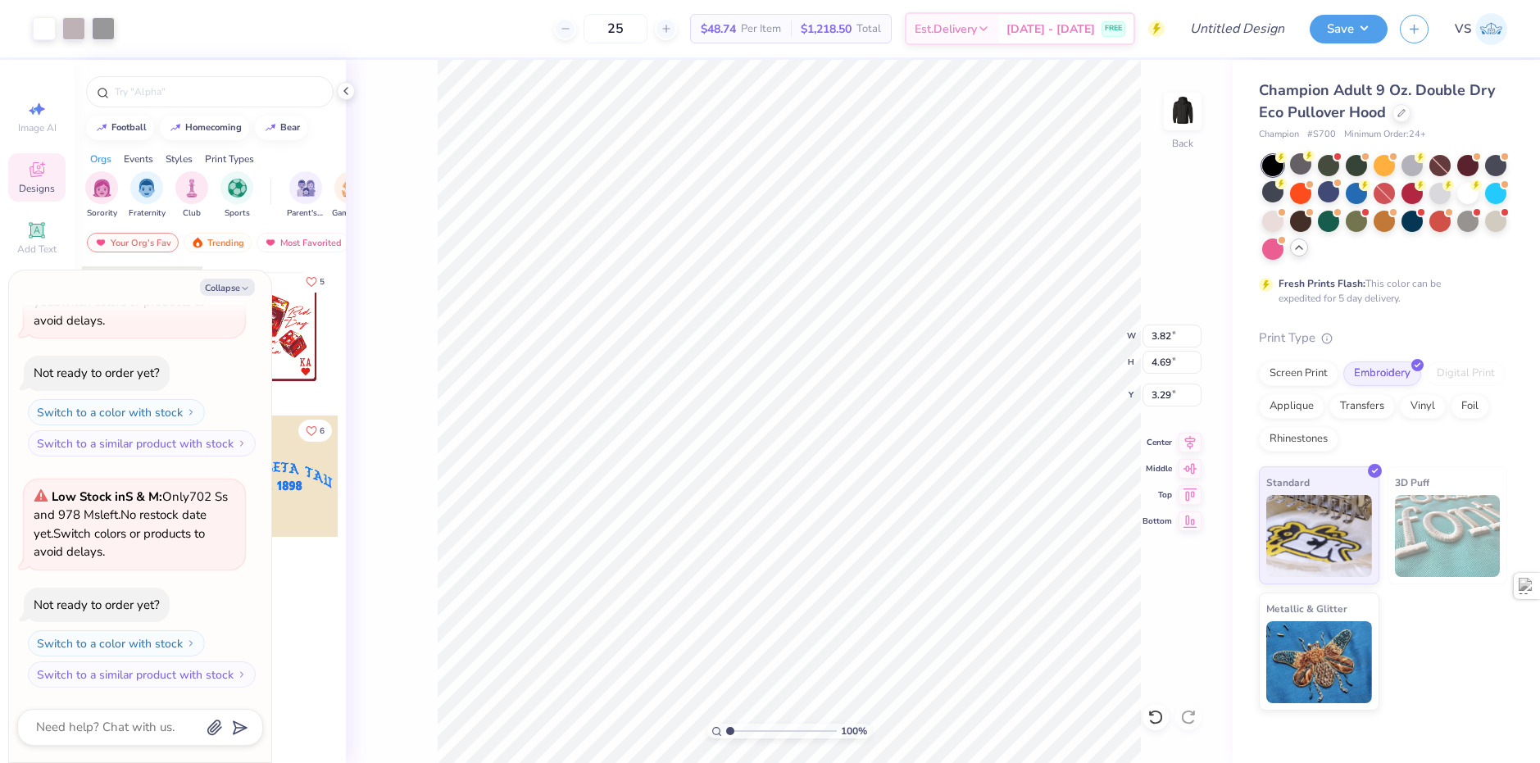
type input "3.00"
type textarea "x"
click at [1455, 313] on div "Champion Adult 9 Oz. Double Dry Eco Pullover Hood Champion # S700 Minimum Order…" at bounding box center [1383, 394] width 248 height 631
drag, startPoint x: 642, startPoint y: 25, endPoint x: 617, endPoint y: 29, distance: 24.8
click at [617, 29] on input "25" at bounding box center [615, 29] width 64 height 30
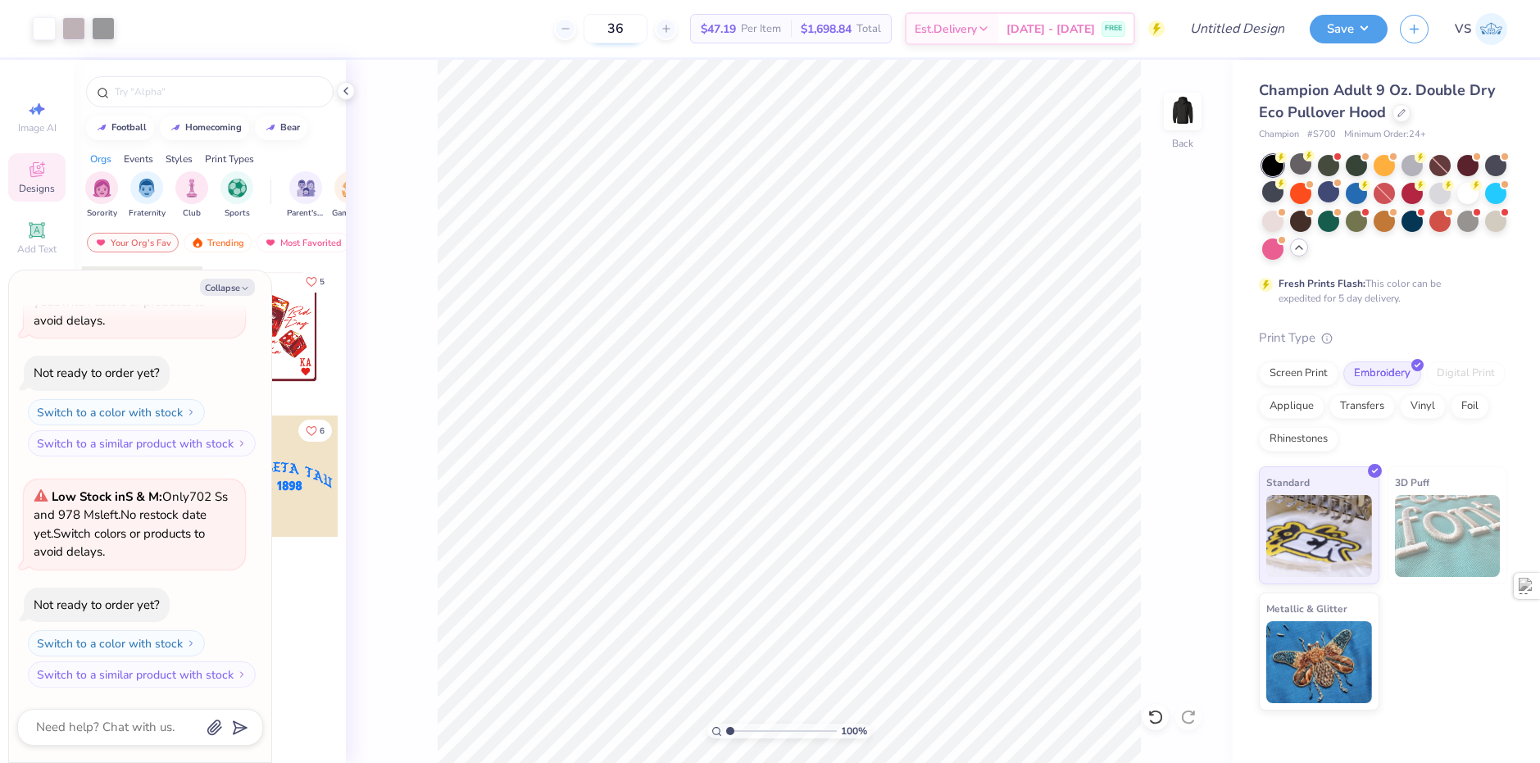
drag, startPoint x: 647, startPoint y: 35, endPoint x: 620, endPoint y: 35, distance: 27.0
click at [620, 35] on input "36" at bounding box center [615, 29] width 64 height 30
type input "25"
click at [486, 30] on div "25 Per Item Total Est. Delivery N/A FREE" at bounding box center [645, 28] width 1037 height 57
type textarea "x"
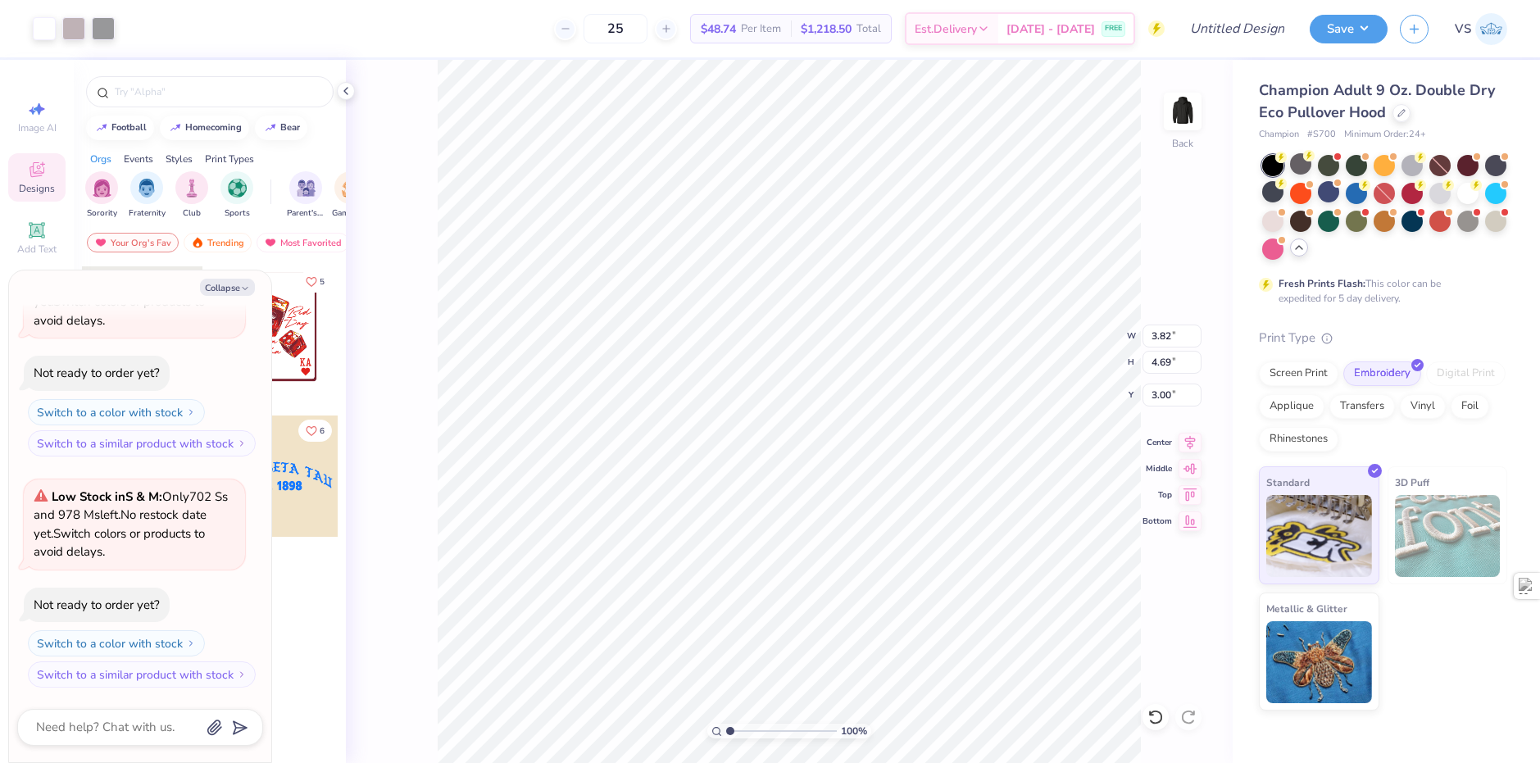
type input "3.36"
type input "4.13"
type input "3.57"
type textarea "x"
type input "3.00"
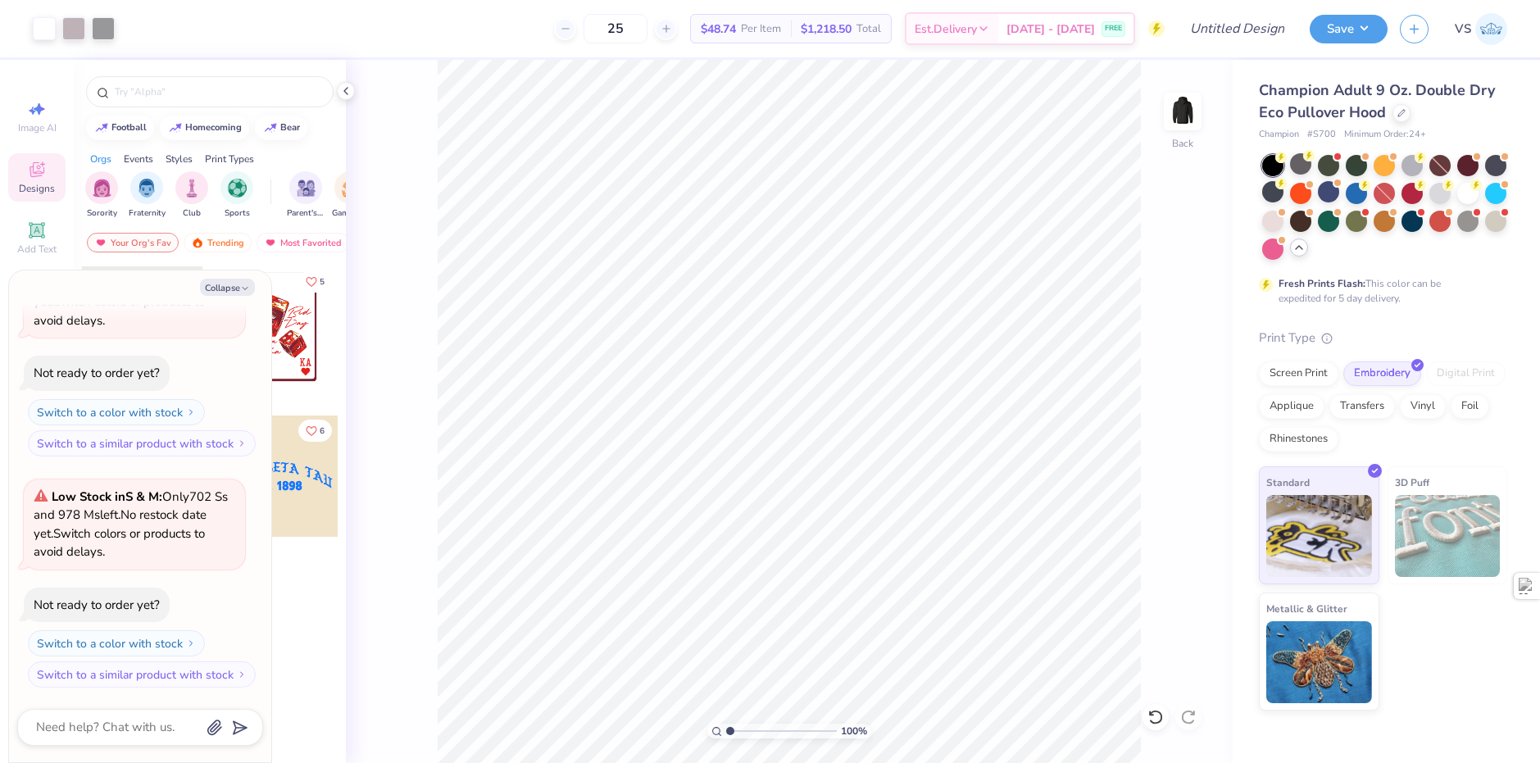
type textarea "x"
